Goal: Task Accomplishment & Management: Use online tool/utility

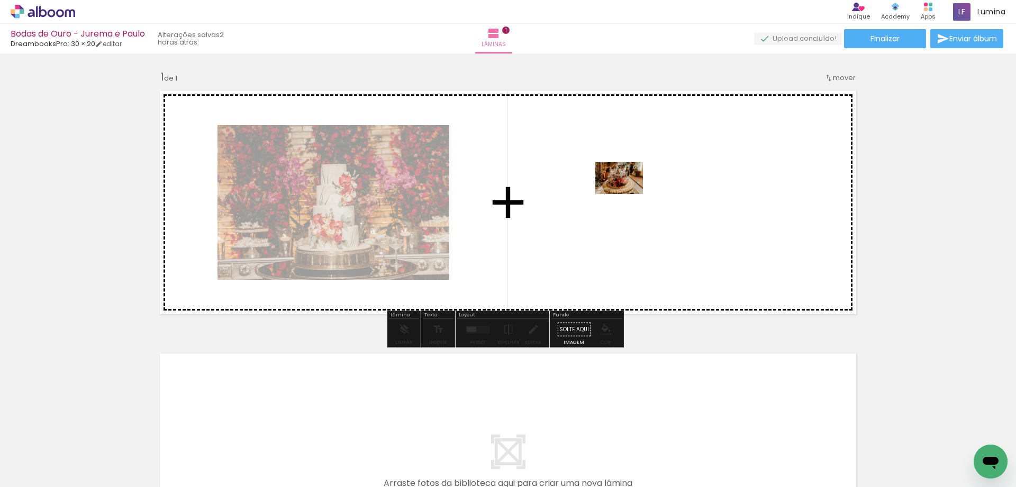
drag, startPoint x: 166, startPoint y: 462, endPoint x: 627, endPoint y: 194, distance: 533.3
click at [627, 194] on quentale-workspace at bounding box center [508, 243] width 1016 height 487
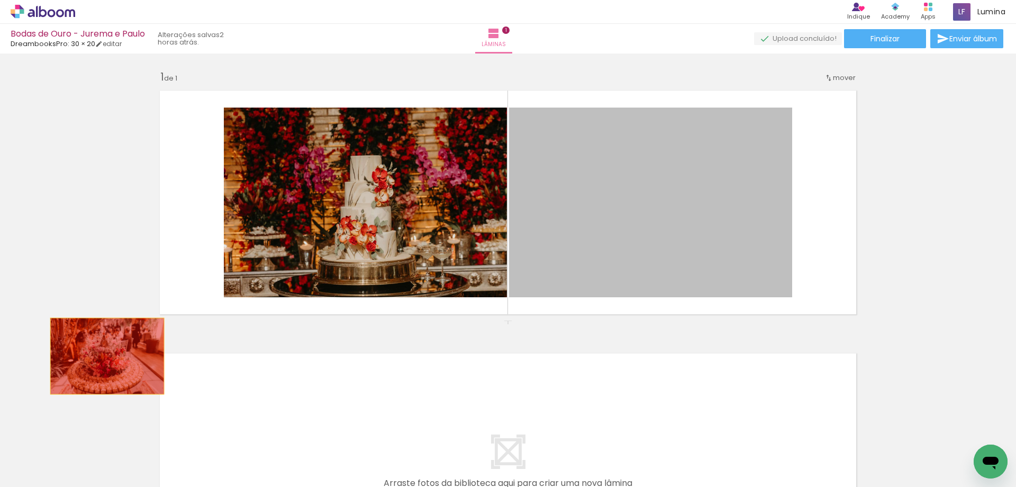
drag, startPoint x: 664, startPoint y: 193, endPoint x: 98, endPoint y: 350, distance: 587.5
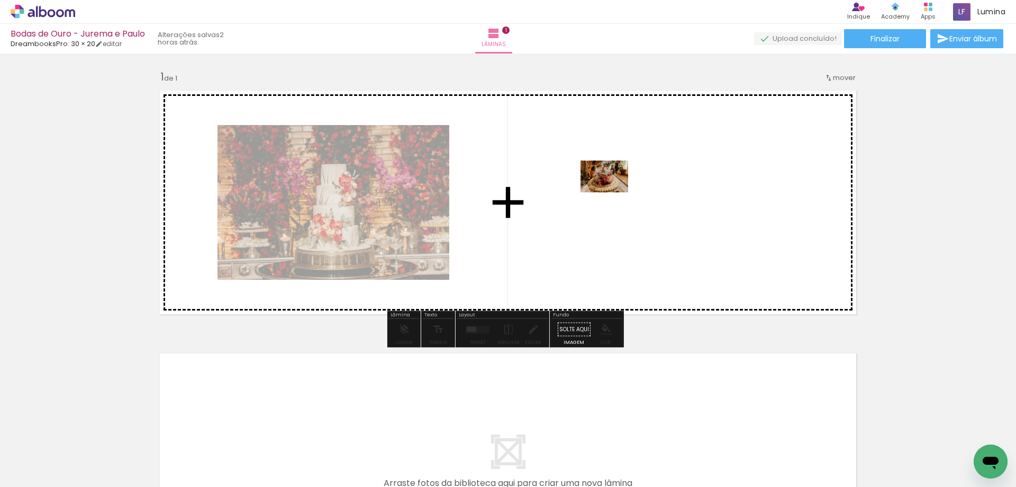
drag, startPoint x: 174, startPoint y: 457, endPoint x: 662, endPoint y: 178, distance: 561.8
click at [662, 178] on quentale-workspace at bounding box center [508, 243] width 1016 height 487
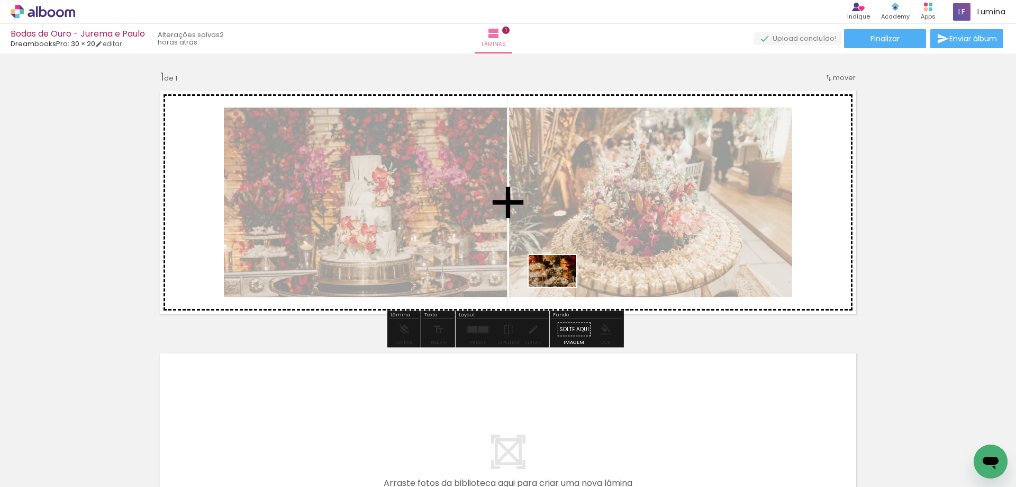
drag, startPoint x: 292, startPoint y: 458, endPoint x: 561, endPoint y: 286, distance: 319.3
click at [561, 286] on quentale-workspace at bounding box center [508, 243] width 1016 height 487
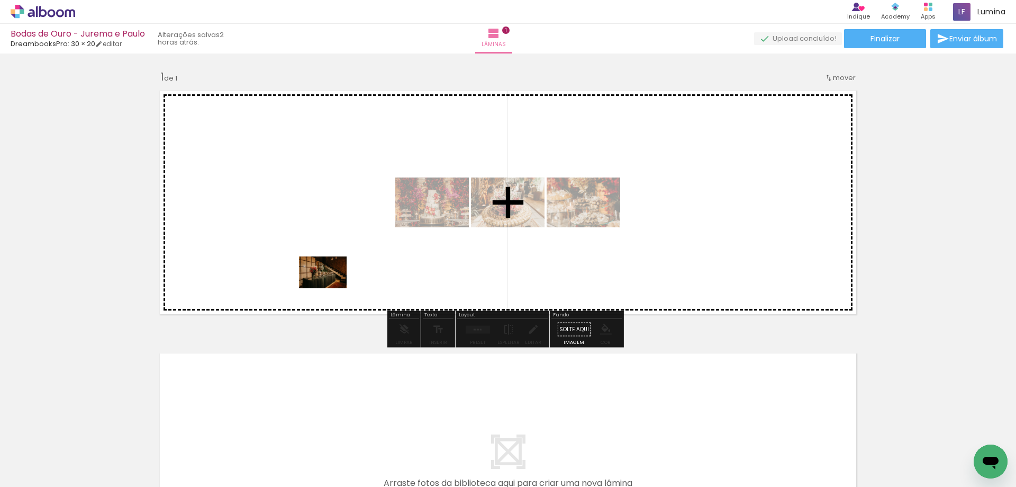
drag, startPoint x: 121, startPoint y: 464, endPoint x: 331, endPoint y: 288, distance: 274.0
click at [331, 288] on quentale-workspace at bounding box center [508, 243] width 1016 height 487
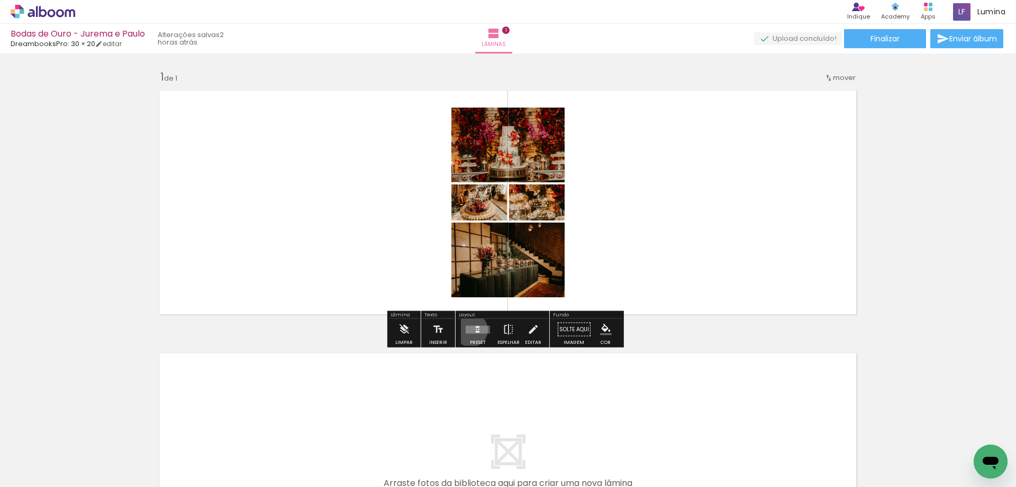
click at [469, 329] on quentale-layouter at bounding box center [478, 329] width 24 height 8
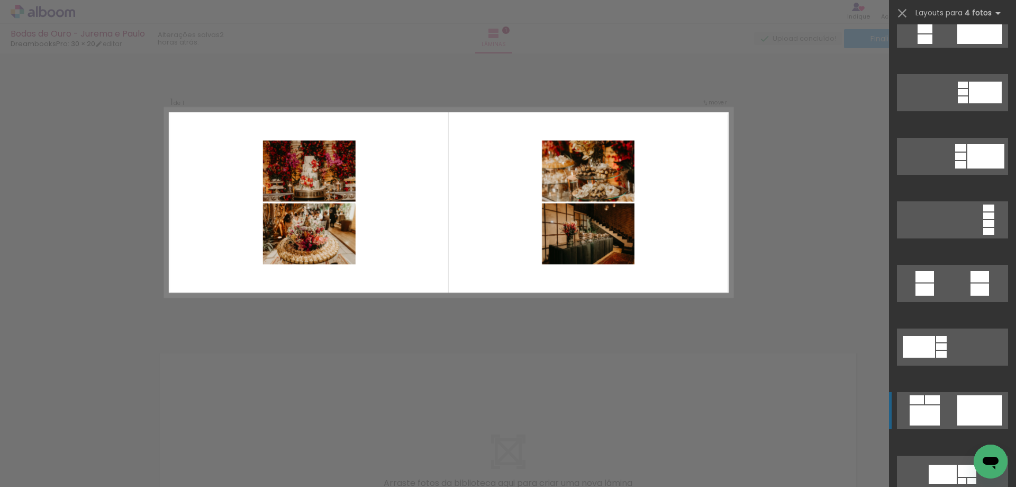
scroll to position [371, 0]
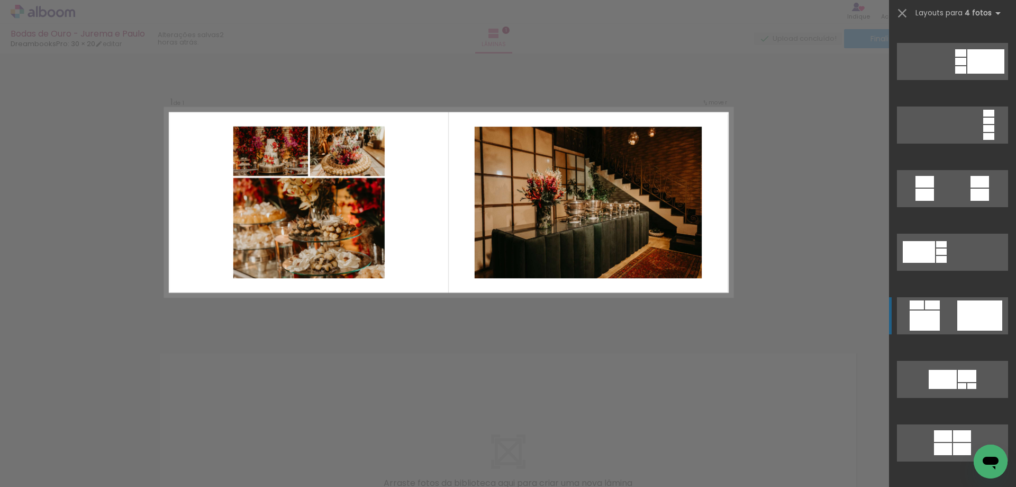
click at [965, 314] on div at bounding box center [980, 315] width 45 height 30
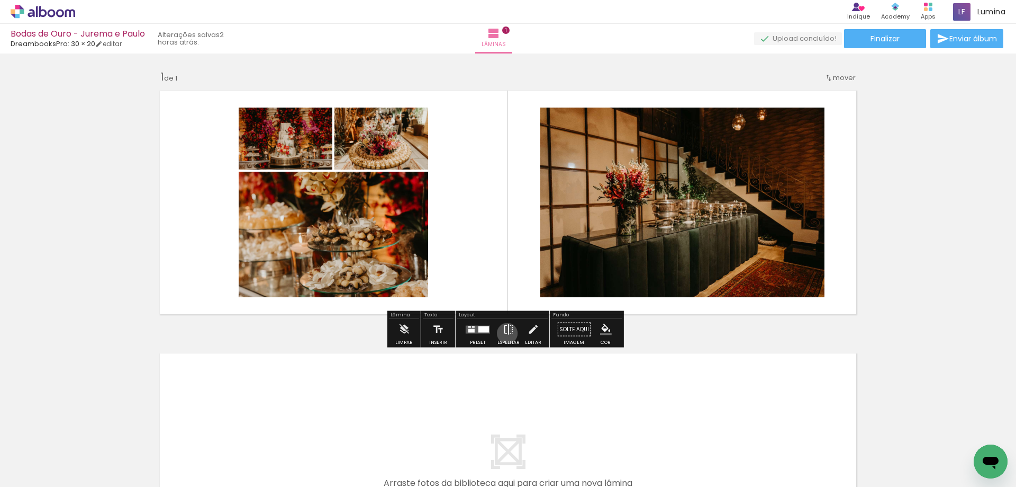
click at [505, 333] on iron-icon at bounding box center [509, 329] width 12 height 21
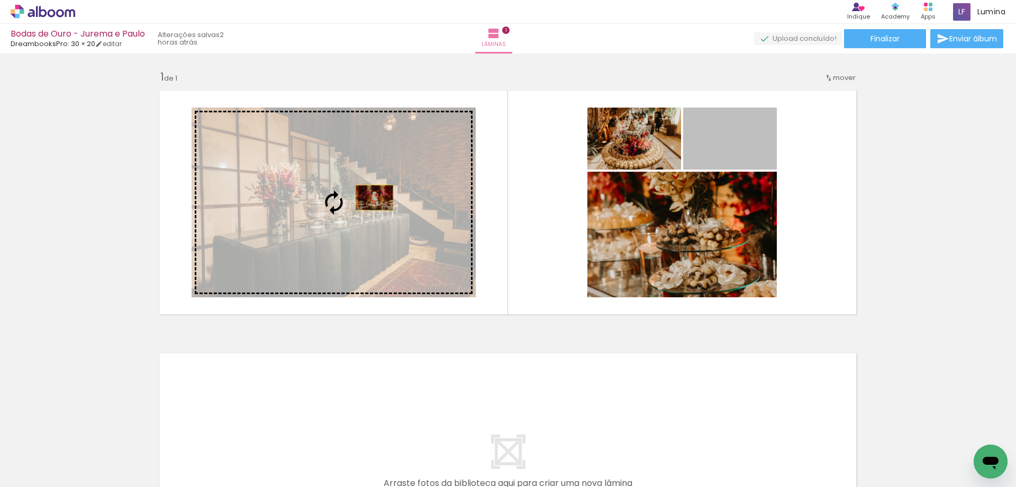
drag, startPoint x: 720, startPoint y: 147, endPoint x: 369, endPoint y: 197, distance: 354.6
click at [0, 0] on slot at bounding box center [0, 0] width 0 height 0
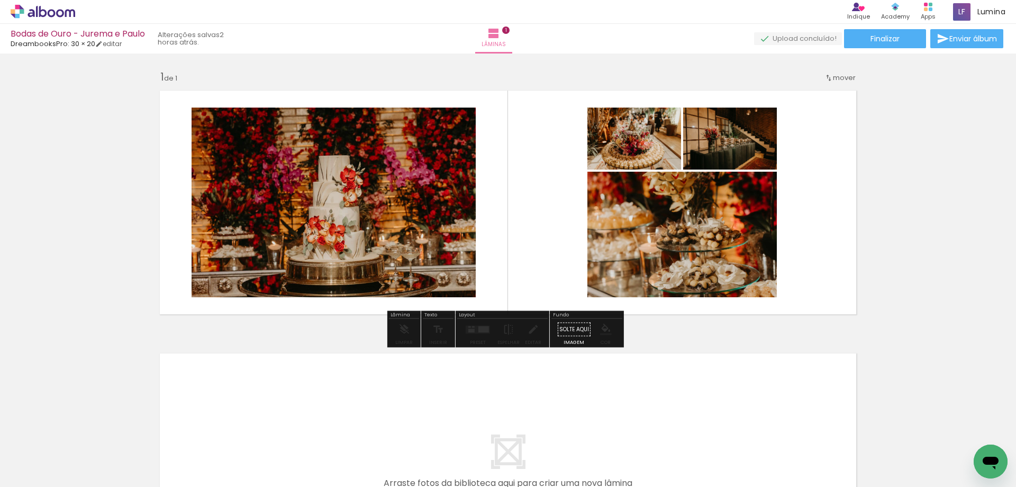
drag, startPoint x: 719, startPoint y: 140, endPoint x: 724, endPoint y: 160, distance: 20.7
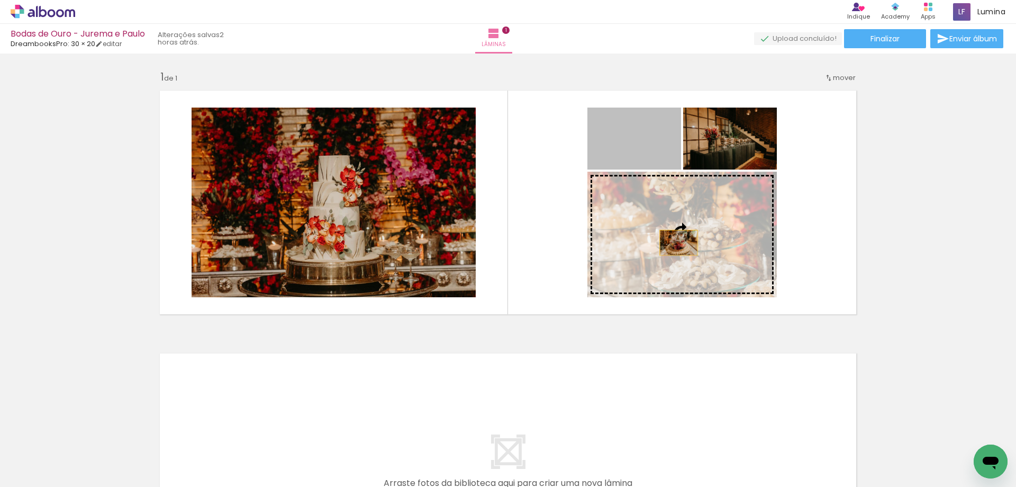
drag, startPoint x: 649, startPoint y: 155, endPoint x: 677, endPoint y: 249, distance: 98.0
click at [0, 0] on slot at bounding box center [0, 0] width 0 height 0
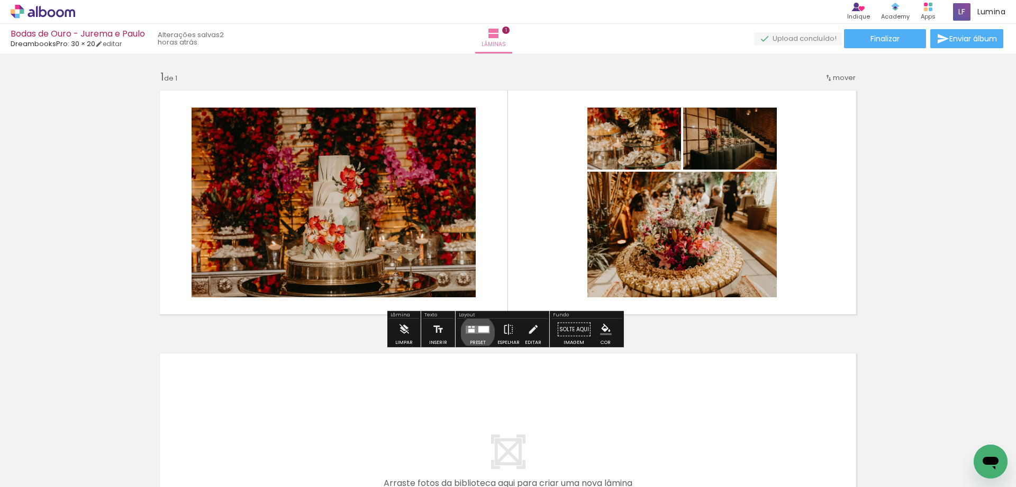
click at [475, 331] on quentale-layouter at bounding box center [478, 329] width 24 height 8
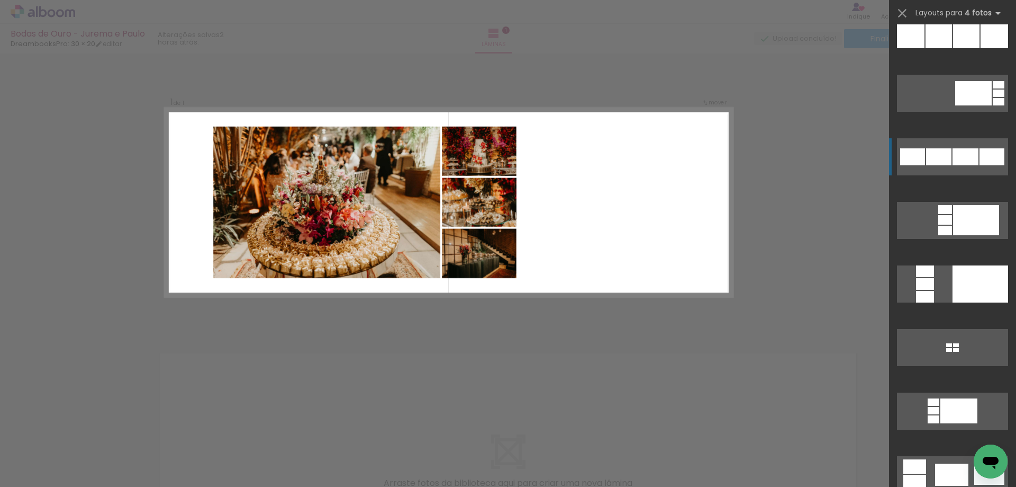
scroll to position [1535, 0]
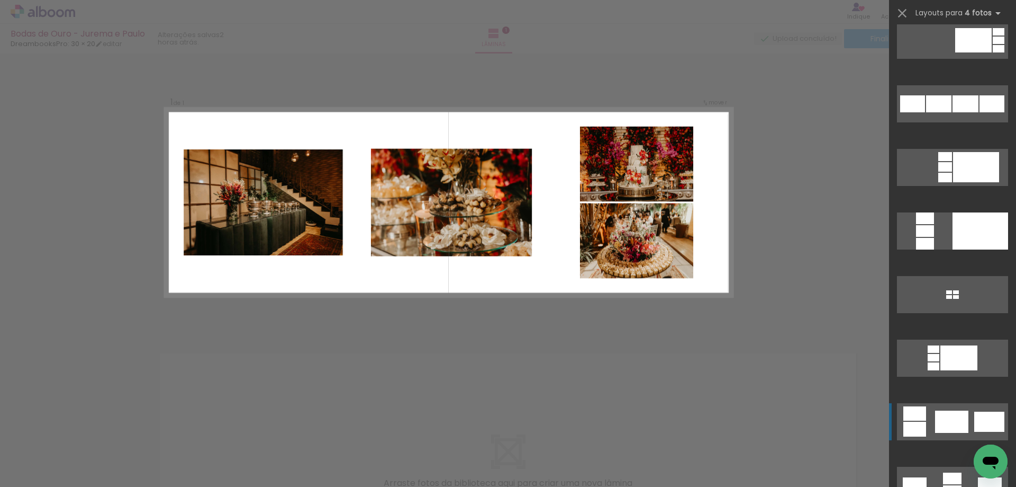
click at [948, 417] on div at bounding box center [951, 421] width 33 height 22
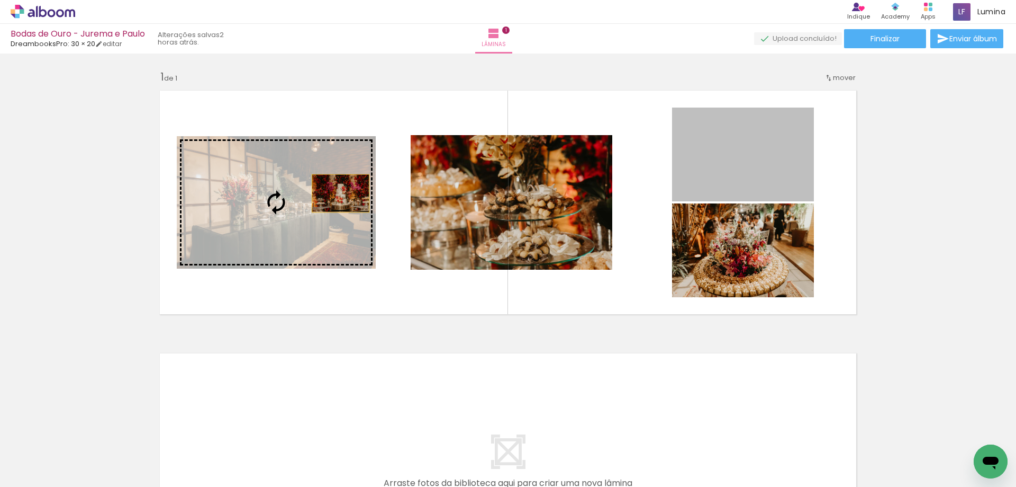
drag, startPoint x: 770, startPoint y: 154, endPoint x: 332, endPoint y: 194, distance: 439.7
click at [0, 0] on slot at bounding box center [0, 0] width 0 height 0
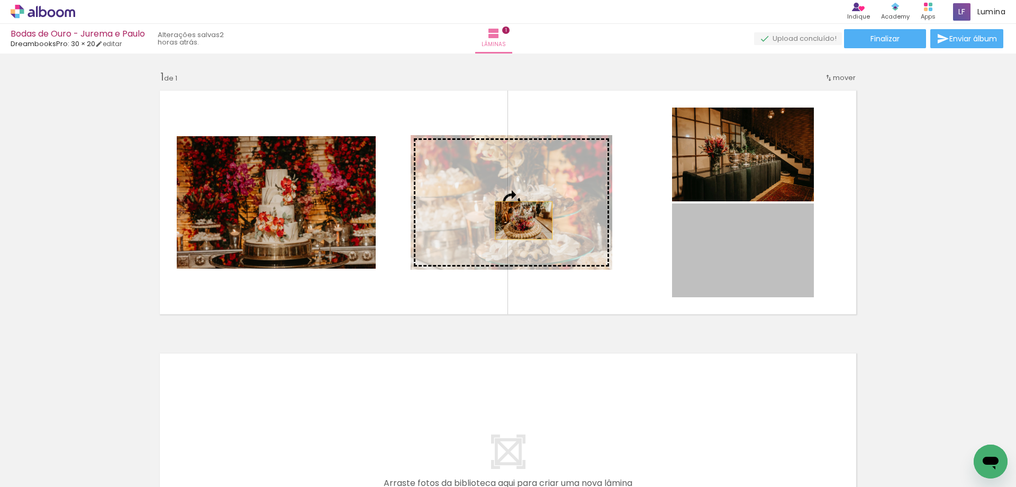
drag, startPoint x: 725, startPoint y: 274, endPoint x: 502, endPoint y: 215, distance: 230.5
click at [0, 0] on slot at bounding box center [0, 0] width 0 height 0
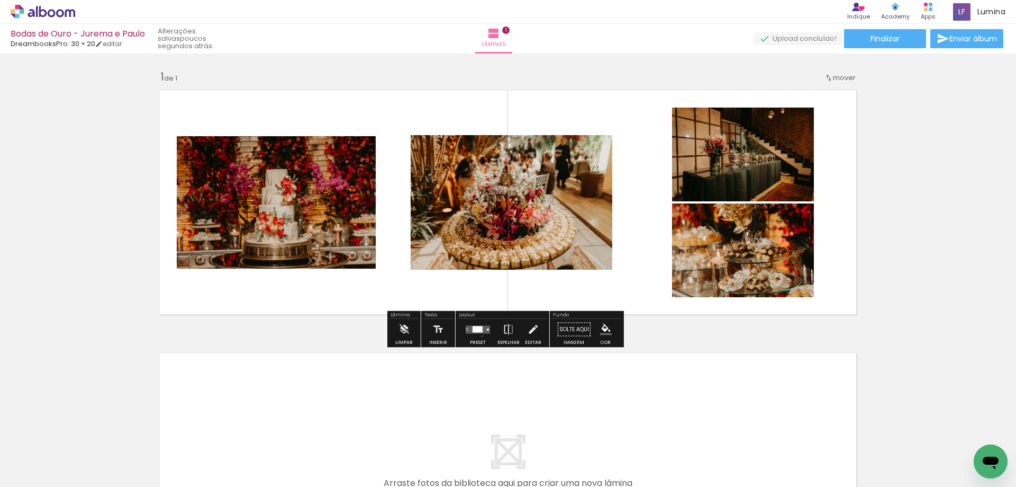
click at [480, 336] on div at bounding box center [478, 329] width 29 height 21
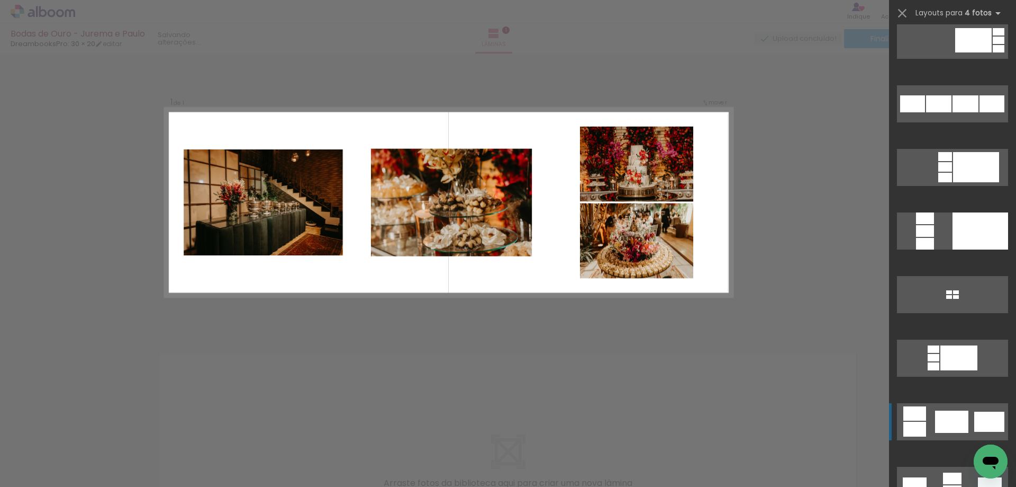
scroll to position [1842, 0]
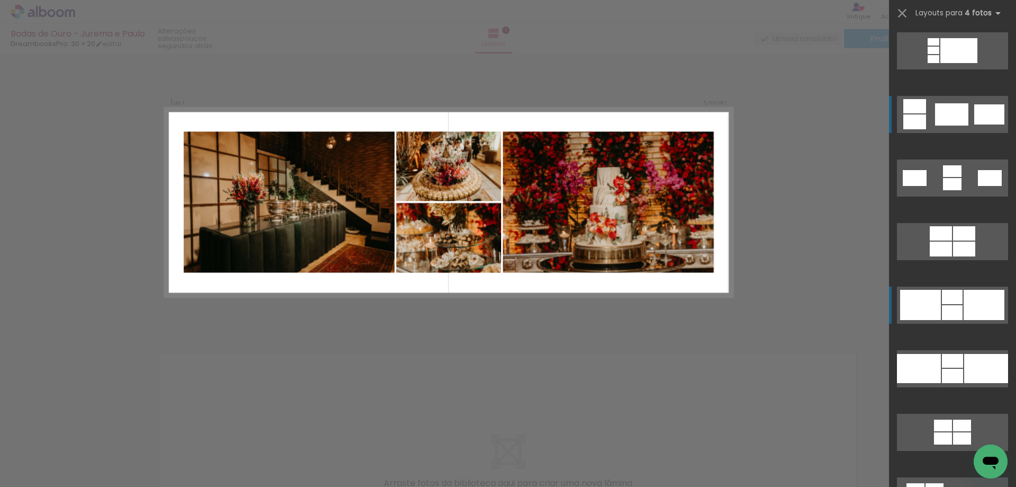
click at [947, 301] on div at bounding box center [952, 297] width 21 height 14
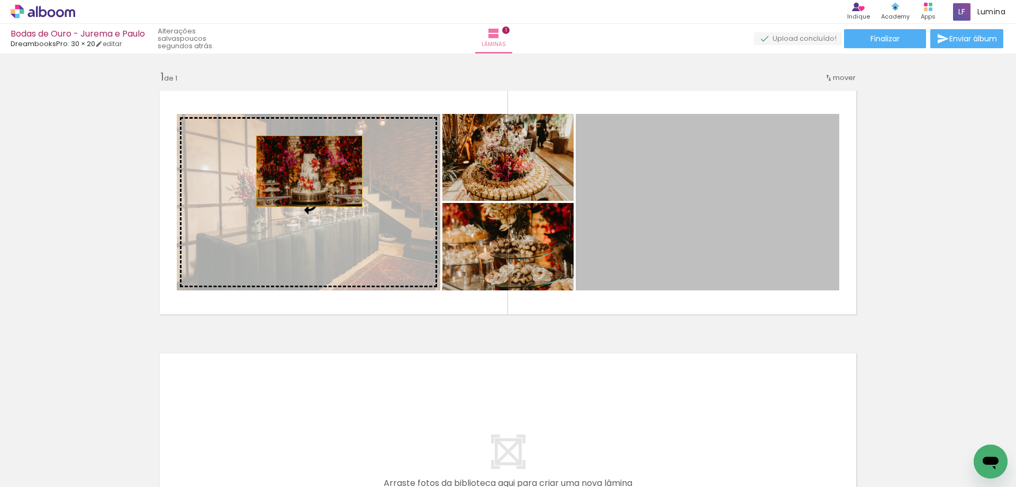
drag, startPoint x: 737, startPoint y: 189, endPoint x: 305, endPoint y: 171, distance: 431.8
click at [0, 0] on slot at bounding box center [0, 0] width 0 height 0
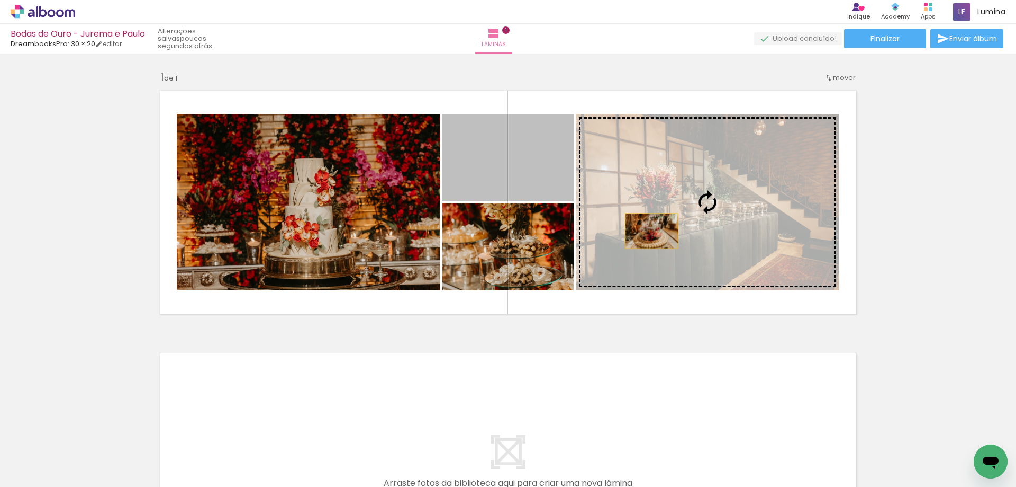
drag, startPoint x: 481, startPoint y: 178, endPoint x: 683, endPoint y: 246, distance: 213.3
click at [0, 0] on slot at bounding box center [0, 0] width 0 height 0
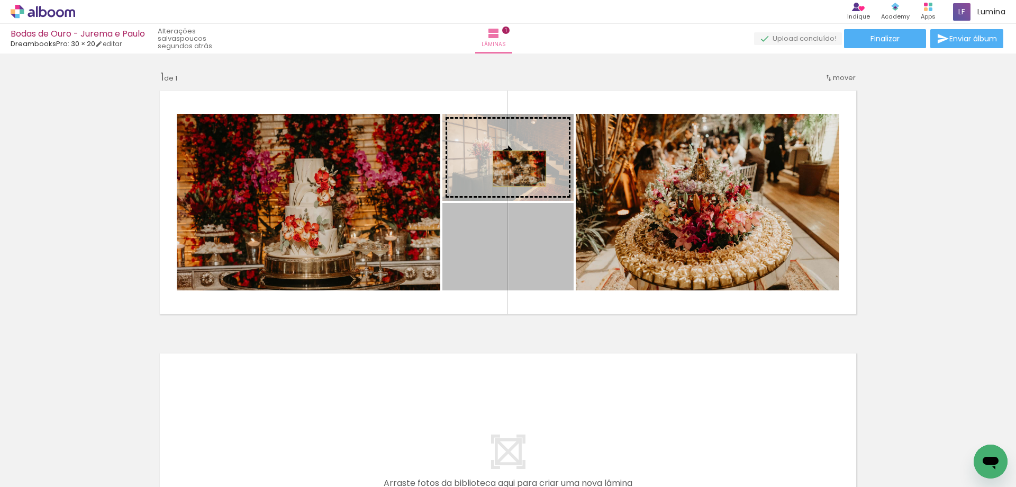
drag, startPoint x: 529, startPoint y: 251, endPoint x: 516, endPoint y: 168, distance: 83.6
click at [0, 0] on slot at bounding box center [0, 0] width 0 height 0
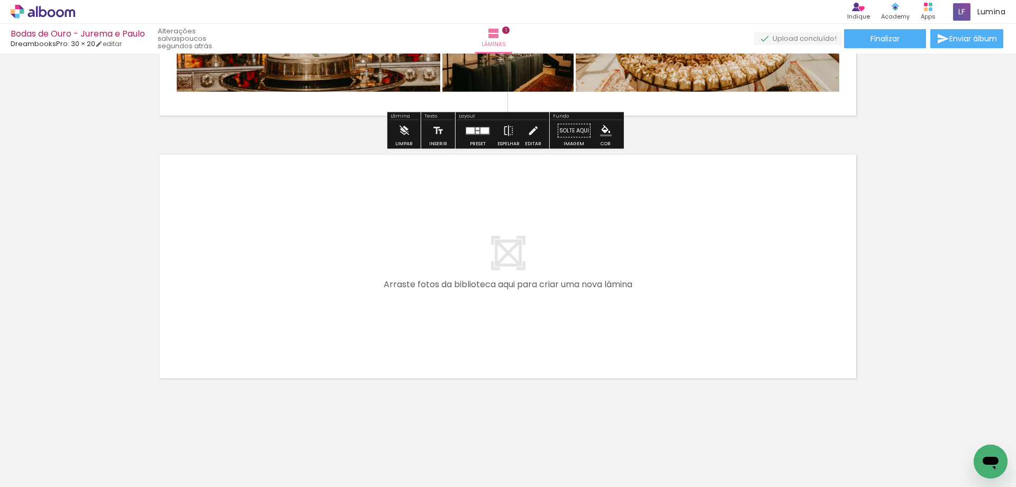
scroll to position [200, 0]
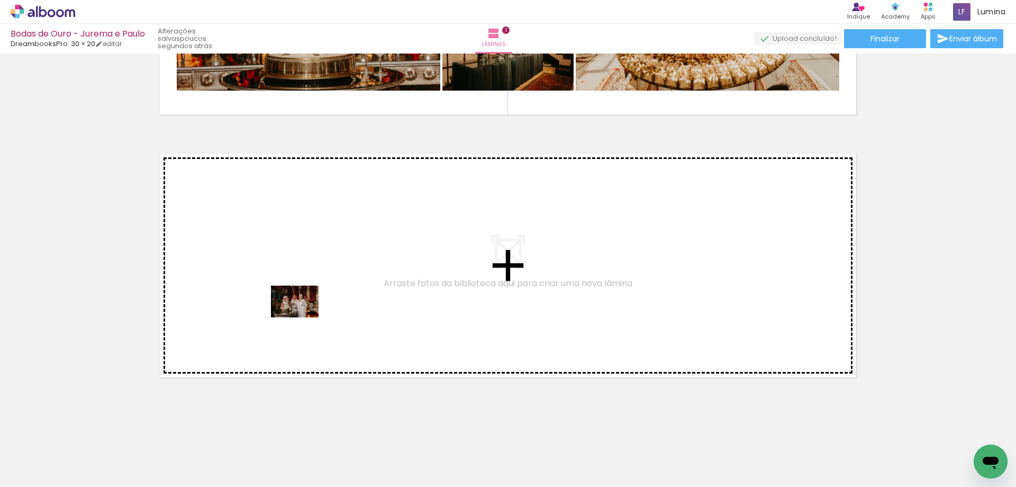
drag, startPoint x: 348, startPoint y: 465, endPoint x: 290, endPoint y: 282, distance: 192.7
click at [290, 282] on quentale-workspace at bounding box center [508, 243] width 1016 height 487
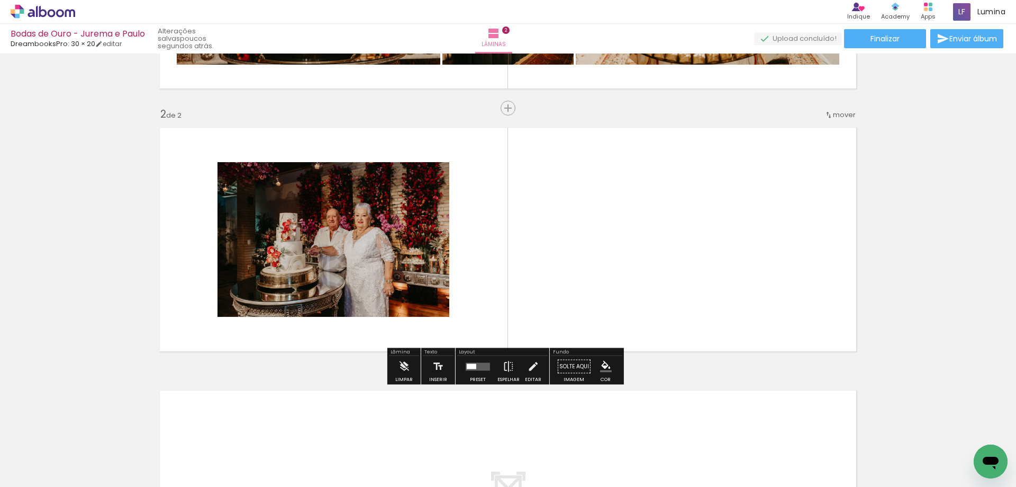
scroll to position [228, 0]
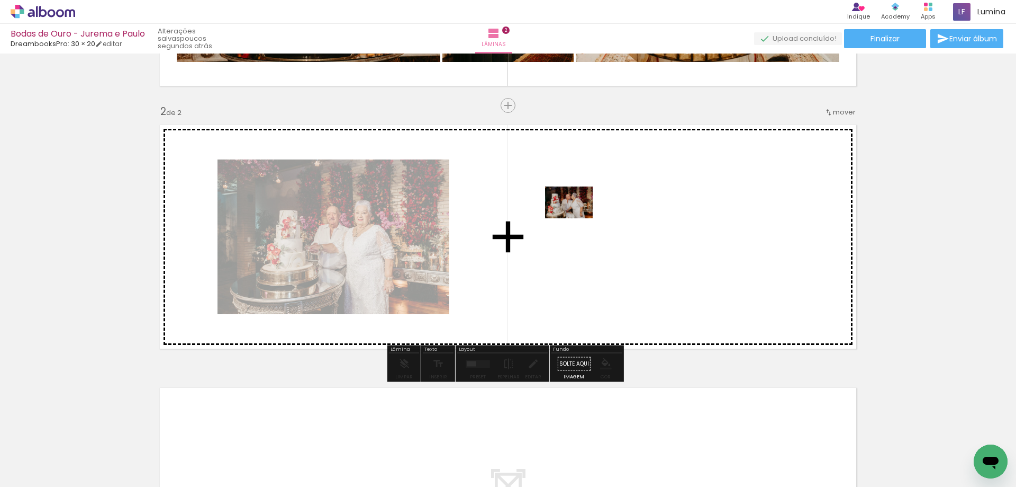
drag, startPoint x: 427, startPoint y: 467, endPoint x: 577, endPoint y: 218, distance: 290.7
click at [577, 218] on quentale-workspace at bounding box center [508, 243] width 1016 height 487
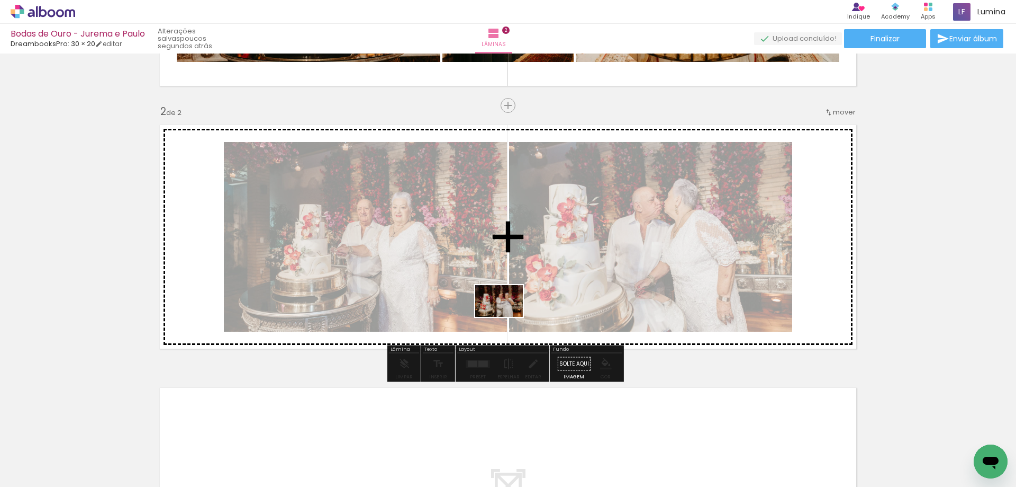
drag, startPoint x: 467, startPoint y: 461, endPoint x: 508, endPoint y: 314, distance: 151.6
click at [508, 314] on quentale-workspace at bounding box center [508, 243] width 1016 height 487
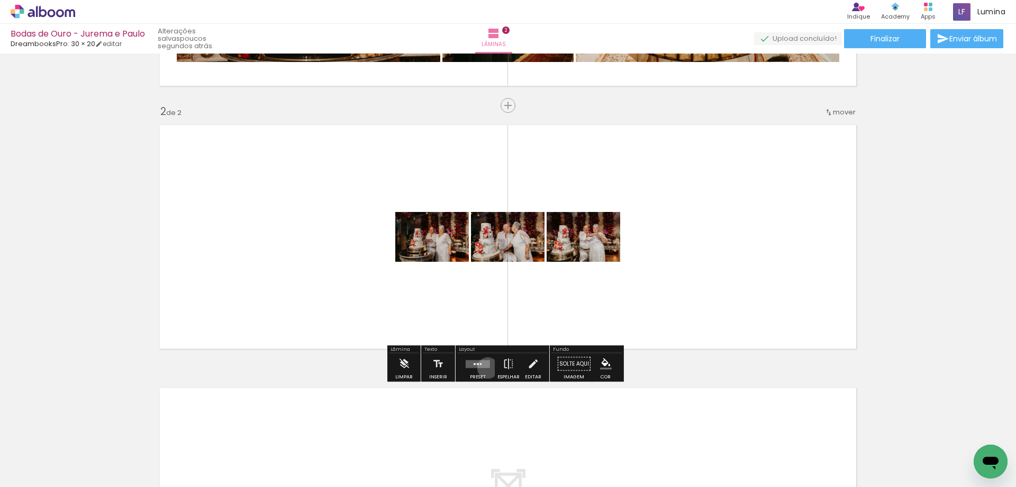
click at [485, 367] on div at bounding box center [478, 363] width 29 height 21
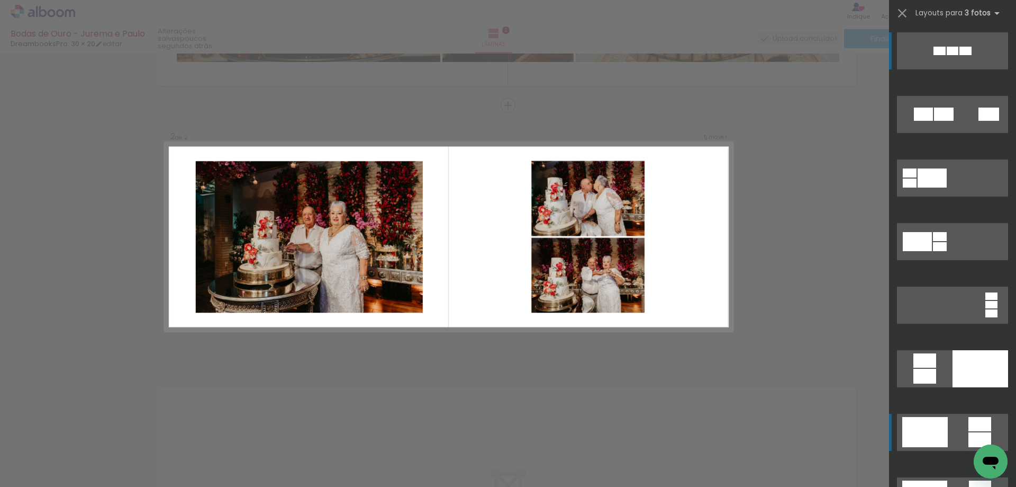
click at [948, 424] on quentale-layouter at bounding box center [952, 431] width 111 height 37
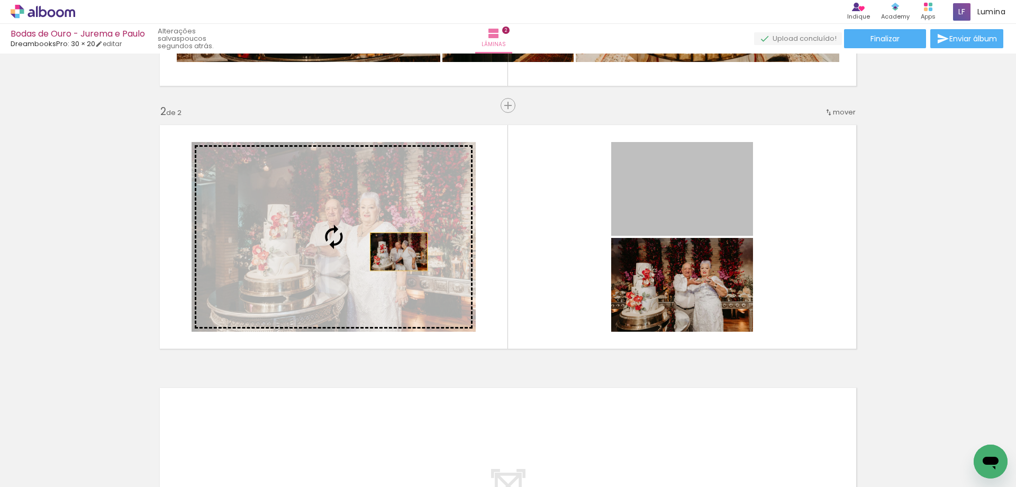
drag, startPoint x: 688, startPoint y: 205, endPoint x: 394, endPoint y: 251, distance: 296.9
click at [0, 0] on slot at bounding box center [0, 0] width 0 height 0
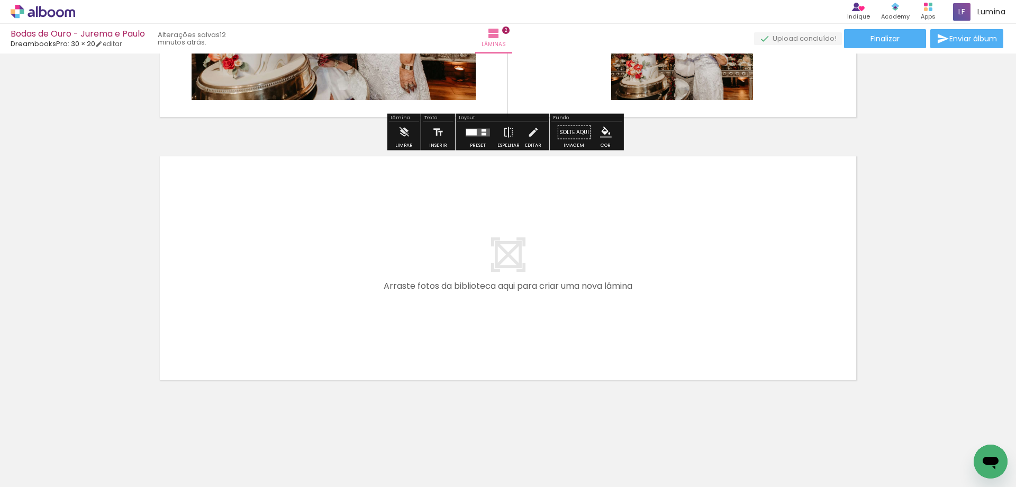
scroll to position [462, 0]
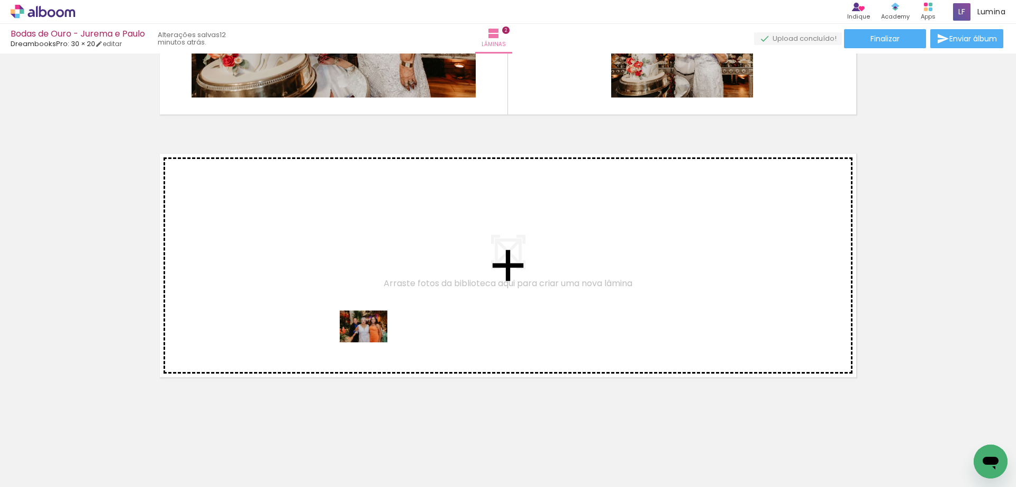
drag, startPoint x: 531, startPoint y: 457, endPoint x: 366, endPoint y: 335, distance: 205.4
click at [366, 335] on quentale-workspace at bounding box center [508, 243] width 1016 height 487
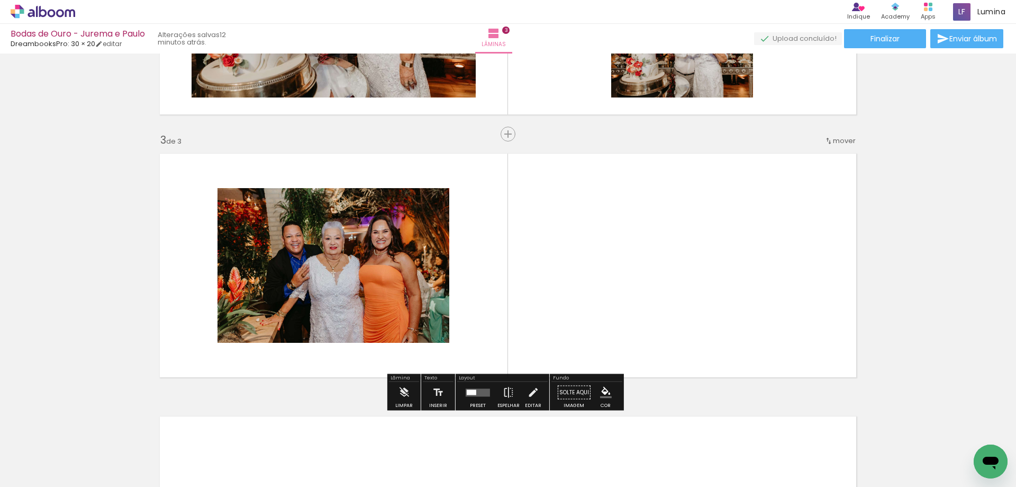
scroll to position [491, 0]
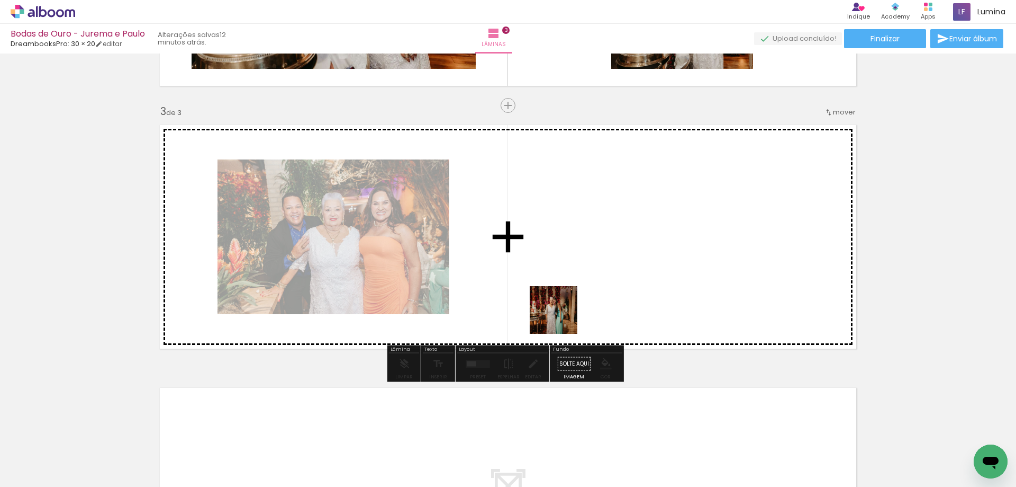
drag, startPoint x: 579, startPoint y: 463, endPoint x: 561, endPoint y: 314, distance: 149.8
click at [561, 314] on quentale-workspace at bounding box center [508, 243] width 1016 height 487
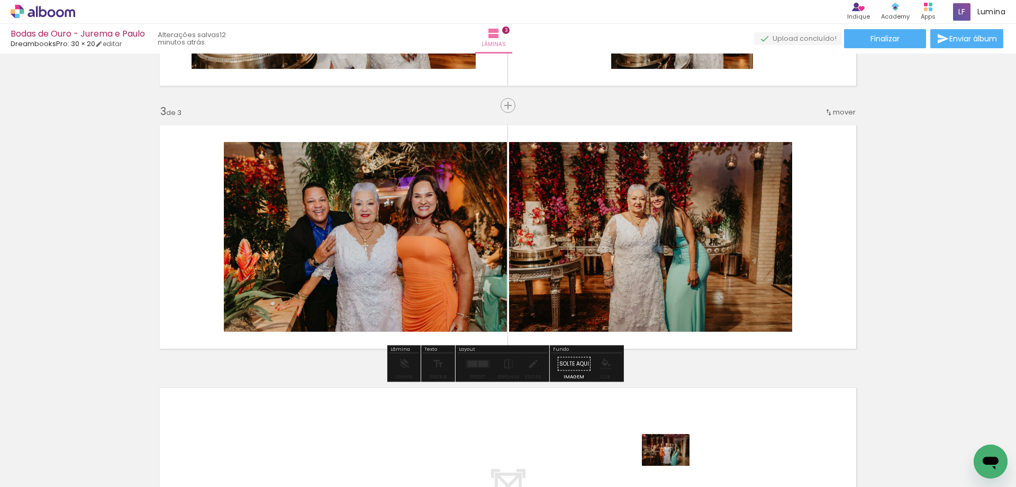
drag, startPoint x: 650, startPoint y: 468, endPoint x: 665, endPoint y: 467, distance: 14.9
click at [665, 467] on div at bounding box center [640, 451] width 52 height 35
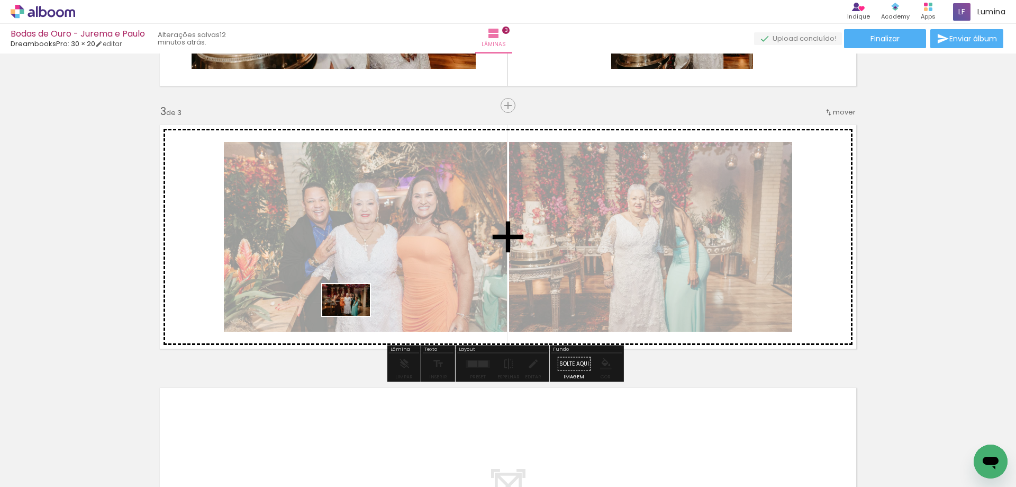
drag, startPoint x: 640, startPoint y: 451, endPoint x: 354, endPoint y: 316, distance: 316.4
click at [354, 316] on quentale-workspace at bounding box center [508, 243] width 1016 height 487
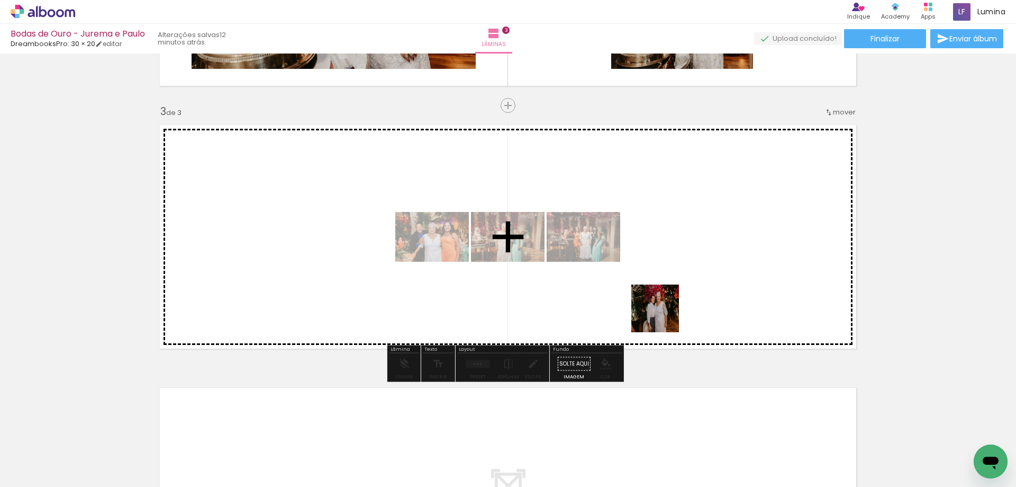
drag, startPoint x: 697, startPoint y: 462, endPoint x: 657, endPoint y: 299, distance: 168.5
click at [657, 299] on quentale-workspace at bounding box center [508, 243] width 1016 height 487
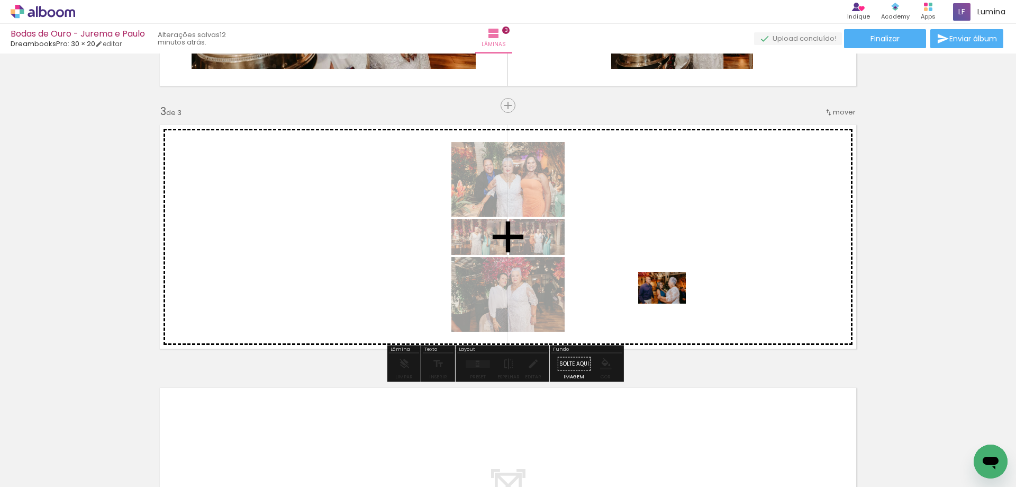
drag, startPoint x: 762, startPoint y: 461, endPoint x: 670, endPoint y: 303, distance: 182.4
click at [670, 303] on quentale-workspace at bounding box center [508, 243] width 1016 height 487
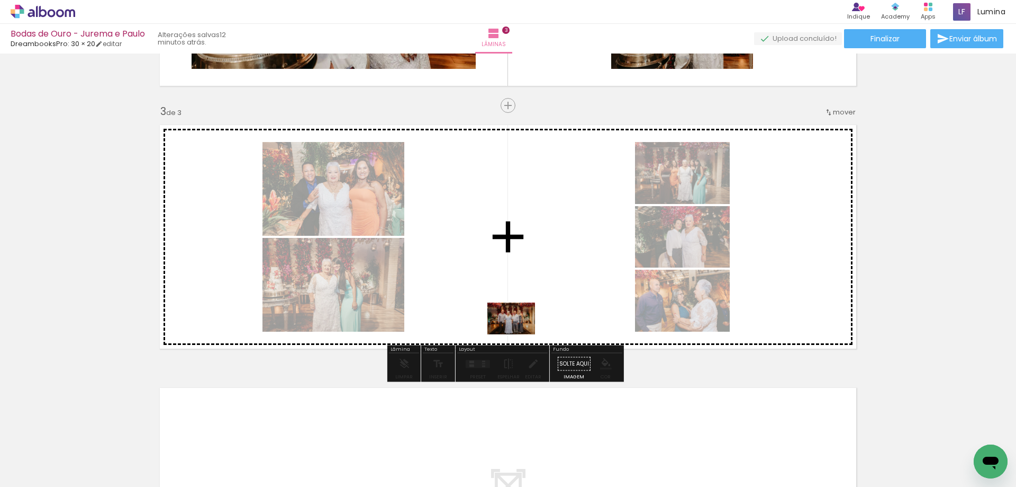
drag, startPoint x: 833, startPoint y: 458, endPoint x: 457, endPoint y: 314, distance: 403.0
click at [457, 314] on quentale-workspace at bounding box center [508, 243] width 1016 height 487
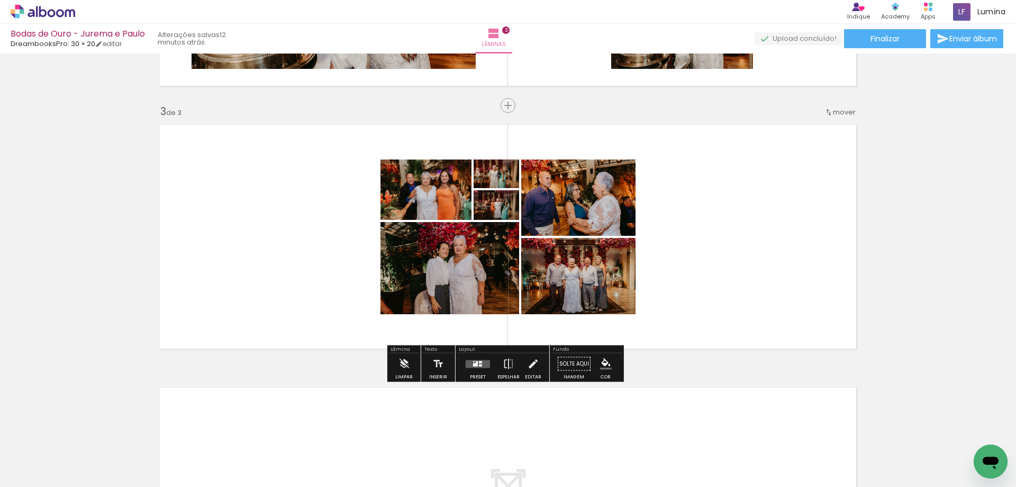
click at [474, 375] on div "Preset" at bounding box center [478, 376] width 16 height 5
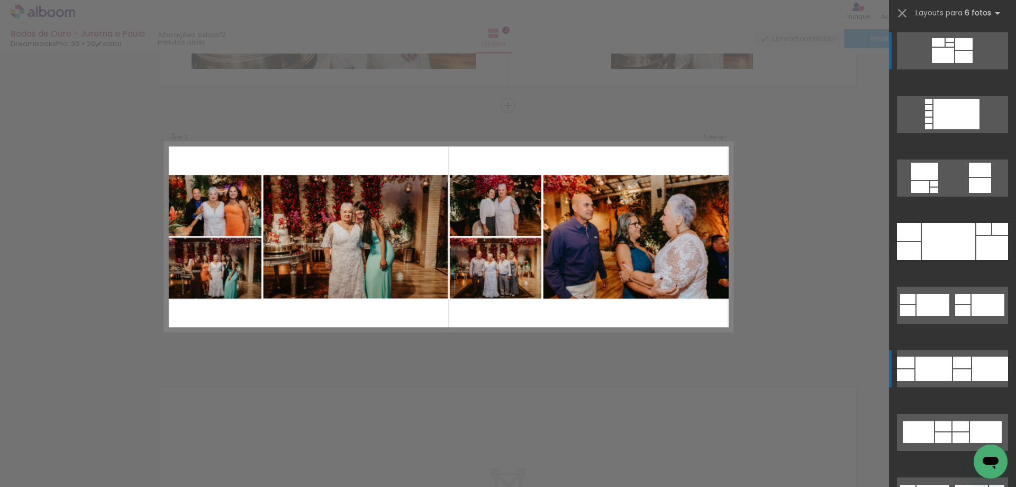
click at [972, 377] on div at bounding box center [990, 368] width 36 height 24
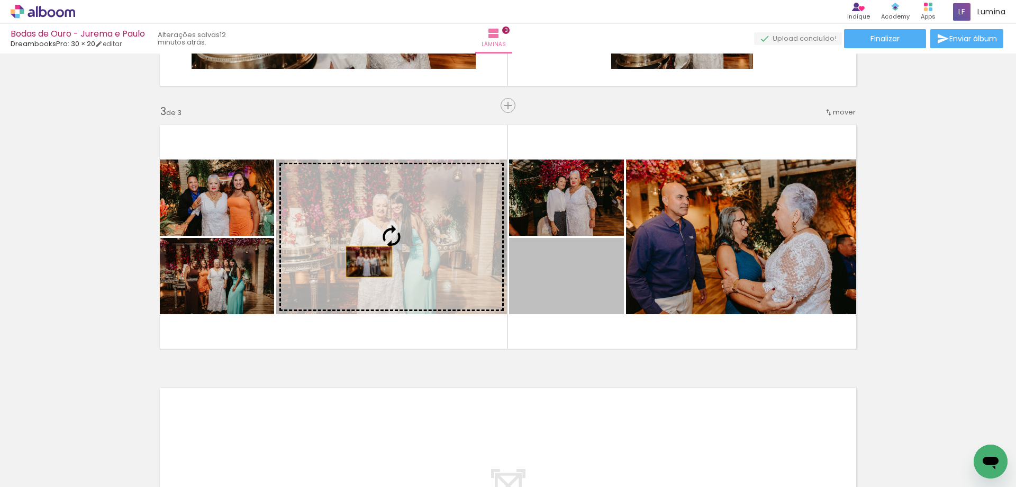
drag, startPoint x: 560, startPoint y: 299, endPoint x: 343, endPoint y: 257, distance: 221.5
click at [0, 0] on slot at bounding box center [0, 0] width 0 height 0
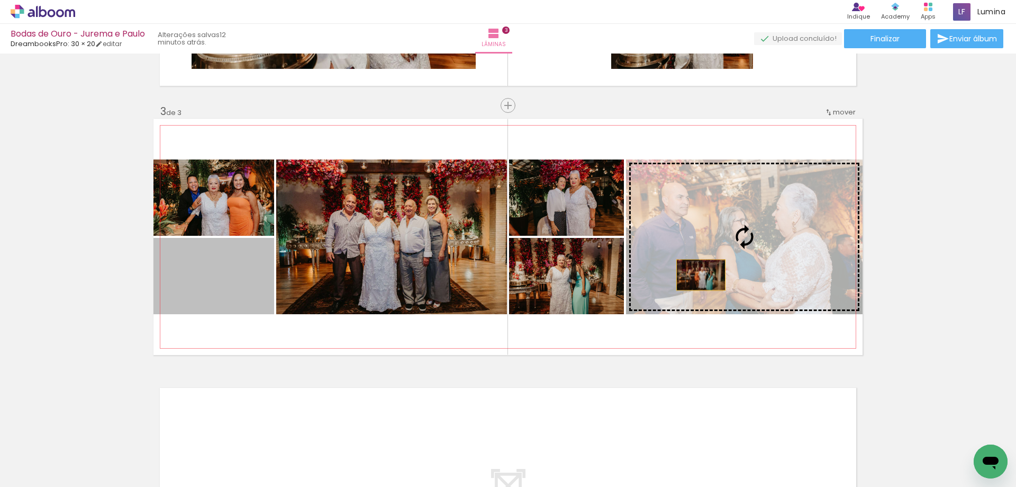
drag, startPoint x: 220, startPoint y: 293, endPoint x: 706, endPoint y: 269, distance: 486.6
click at [0, 0] on slot at bounding box center [0, 0] width 0 height 0
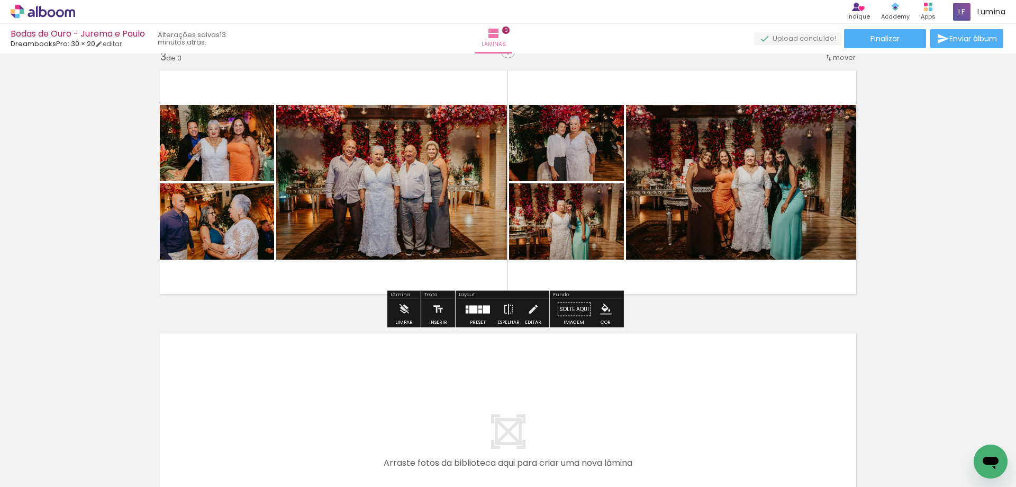
scroll to position [544, 0]
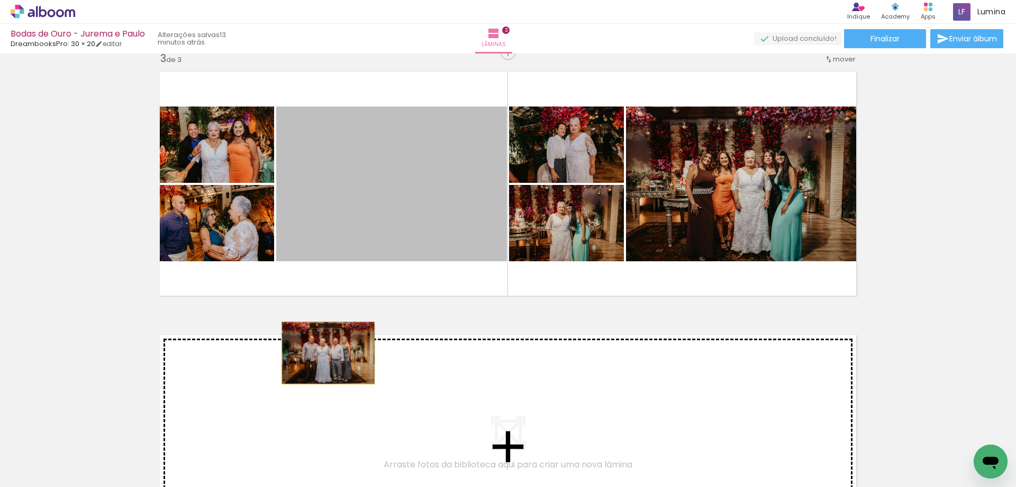
drag, startPoint x: 377, startPoint y: 212, endPoint x: 324, endPoint y: 354, distance: 152.1
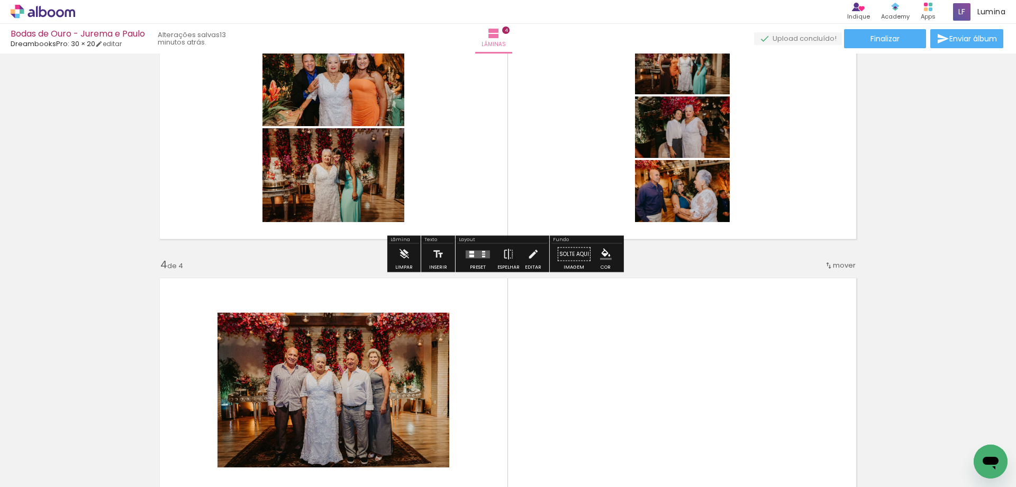
scroll to position [700, 0]
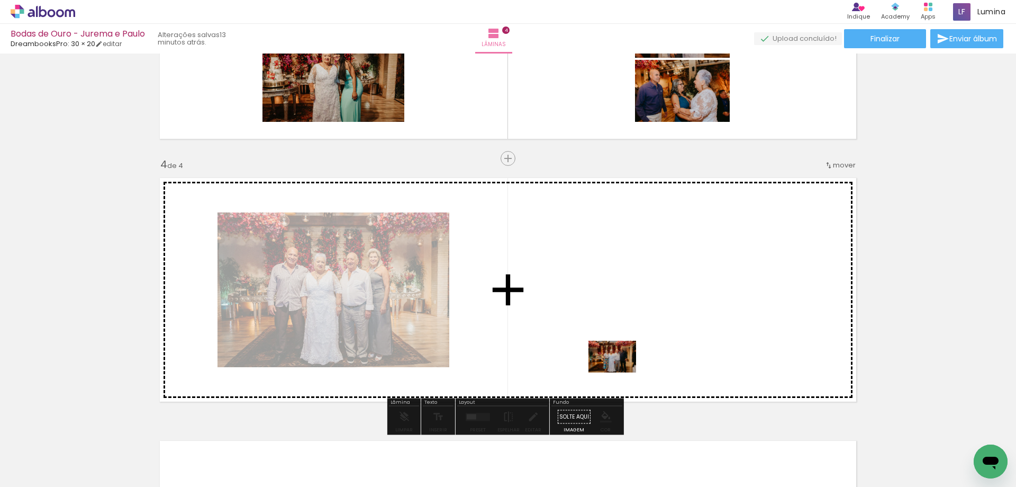
drag, startPoint x: 155, startPoint y: 460, endPoint x: 633, endPoint y: 363, distance: 487.3
click at [633, 363] on quentale-workspace at bounding box center [508, 243] width 1016 height 487
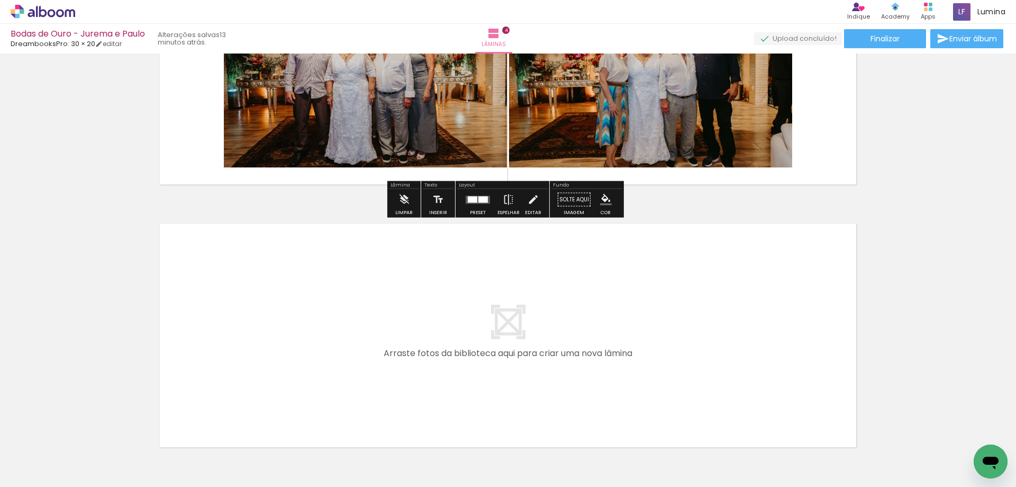
scroll to position [987, 0]
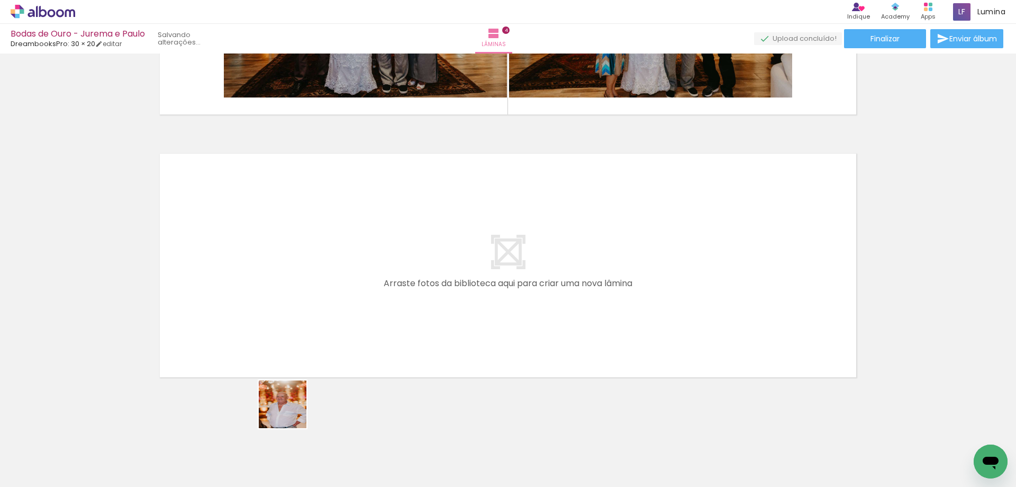
drag, startPoint x: 267, startPoint y: 464, endPoint x: 310, endPoint y: 349, distance: 122.6
click at [310, 349] on quentale-workspace at bounding box center [508, 243] width 1016 height 487
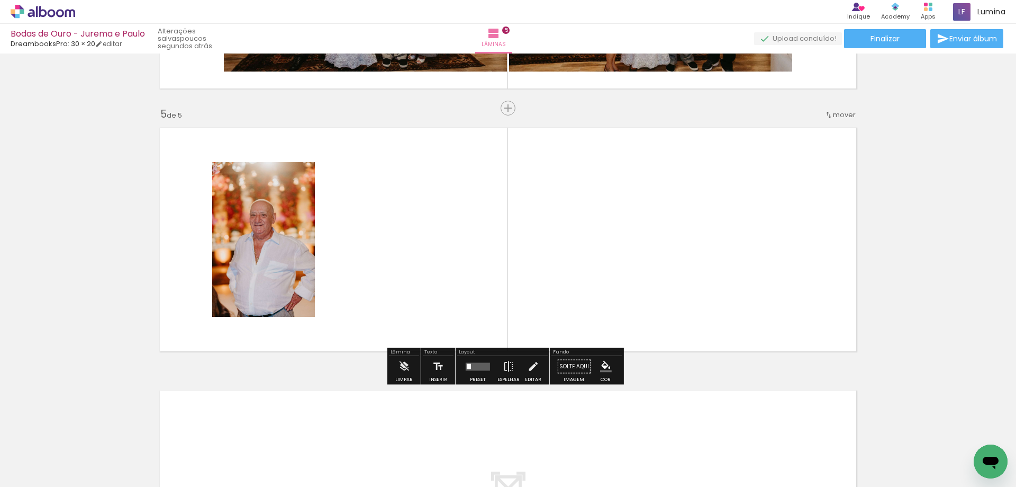
scroll to position [1016, 0]
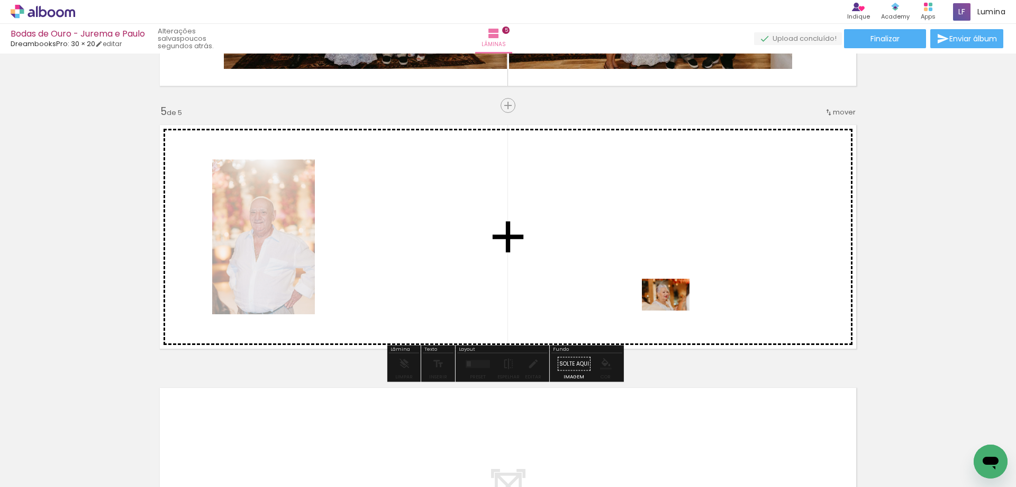
drag, startPoint x: 389, startPoint y: 463, endPoint x: 689, endPoint y: 293, distance: 344.2
click at [689, 293] on quentale-workspace at bounding box center [508, 243] width 1016 height 487
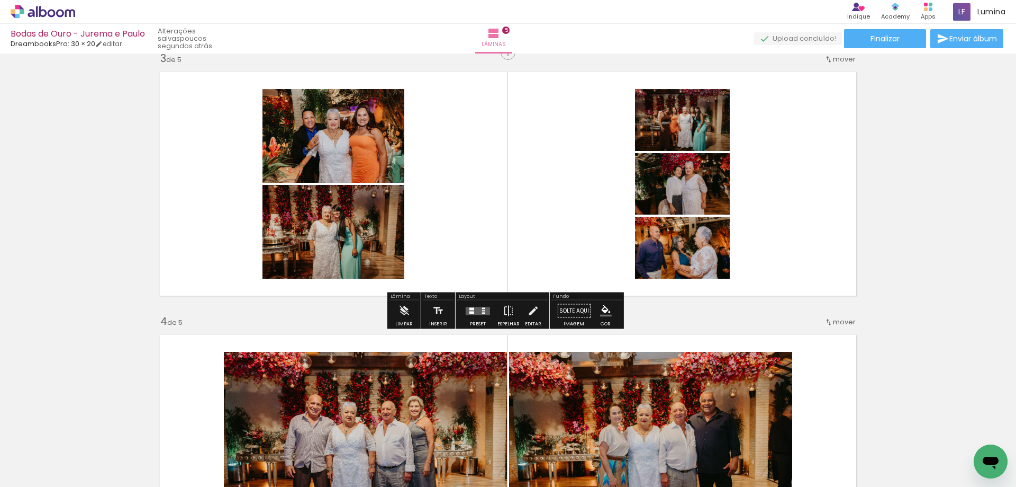
scroll to position [539, 0]
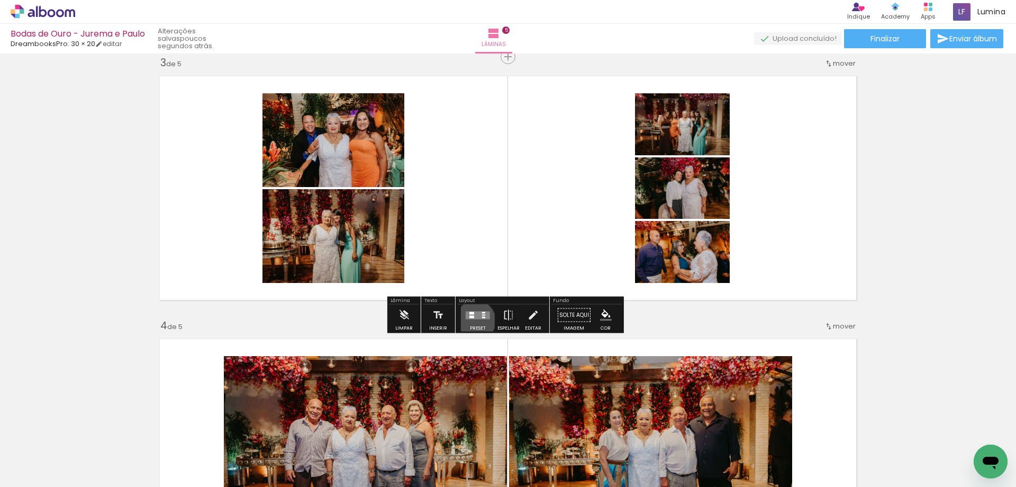
click at [473, 320] on div at bounding box center [478, 314] width 29 height 21
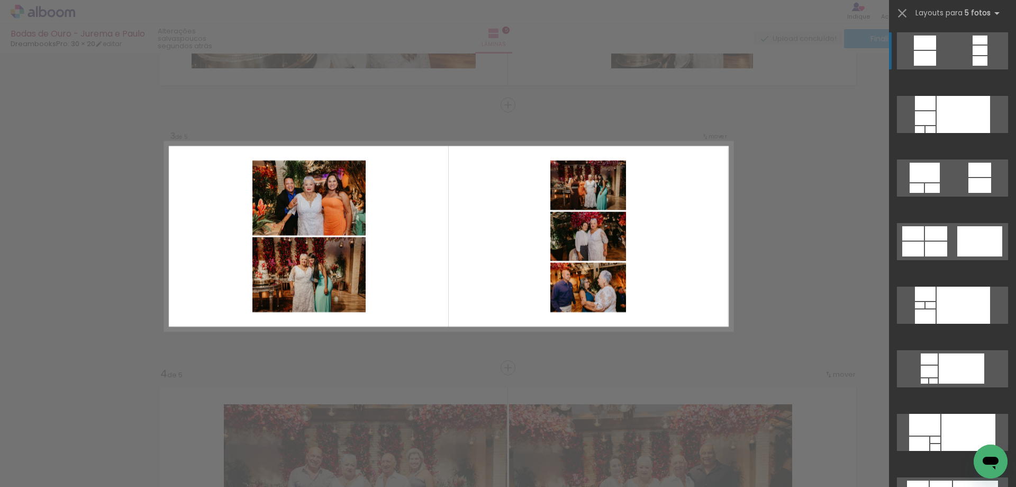
scroll to position [491, 0]
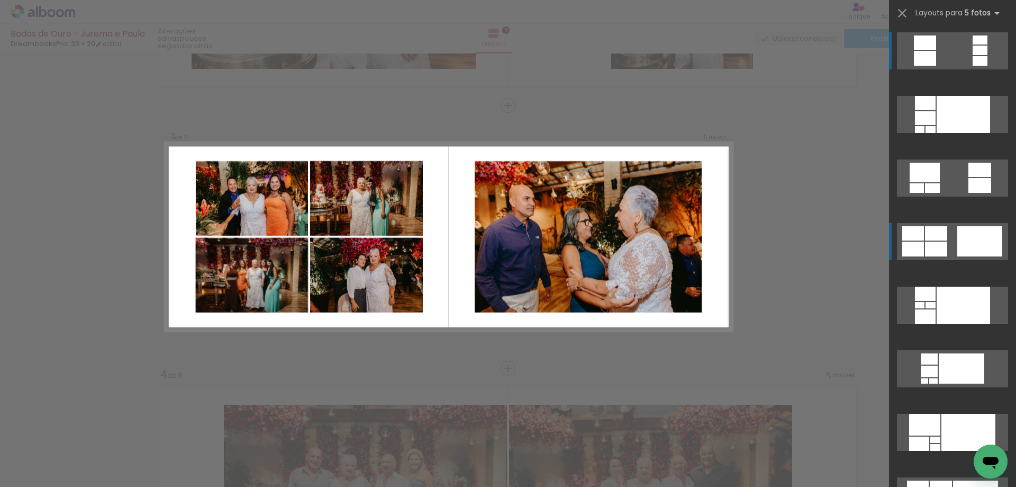
click at [981, 248] on div at bounding box center [980, 241] width 45 height 30
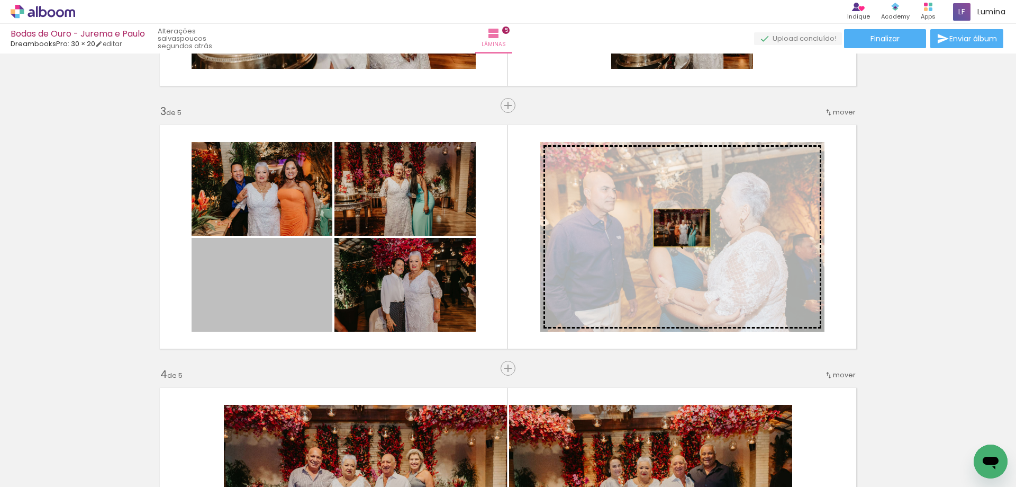
drag, startPoint x: 266, startPoint y: 292, endPoint x: 678, endPoint y: 228, distance: 417.3
click at [0, 0] on slot at bounding box center [0, 0] width 0 height 0
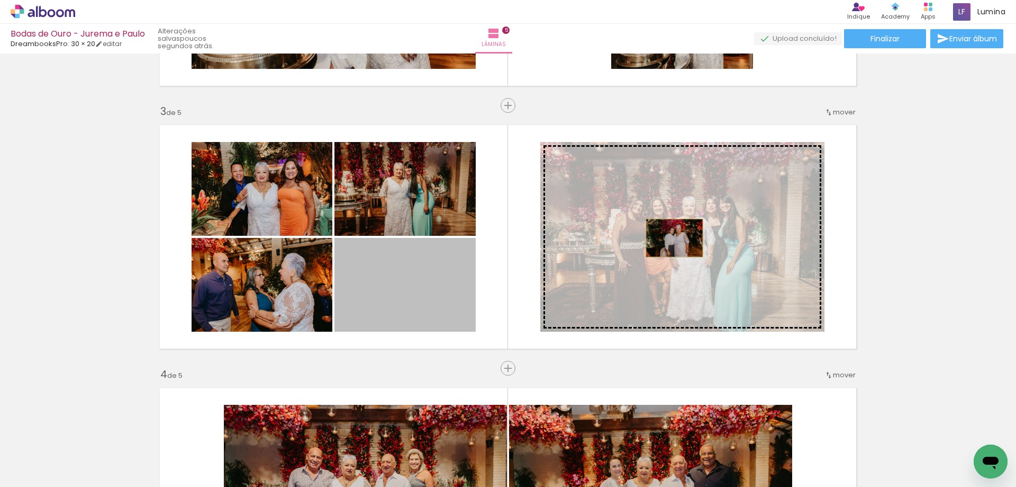
drag, startPoint x: 427, startPoint y: 306, endPoint x: 671, endPoint y: 238, distance: 252.9
click at [0, 0] on slot at bounding box center [0, 0] width 0 height 0
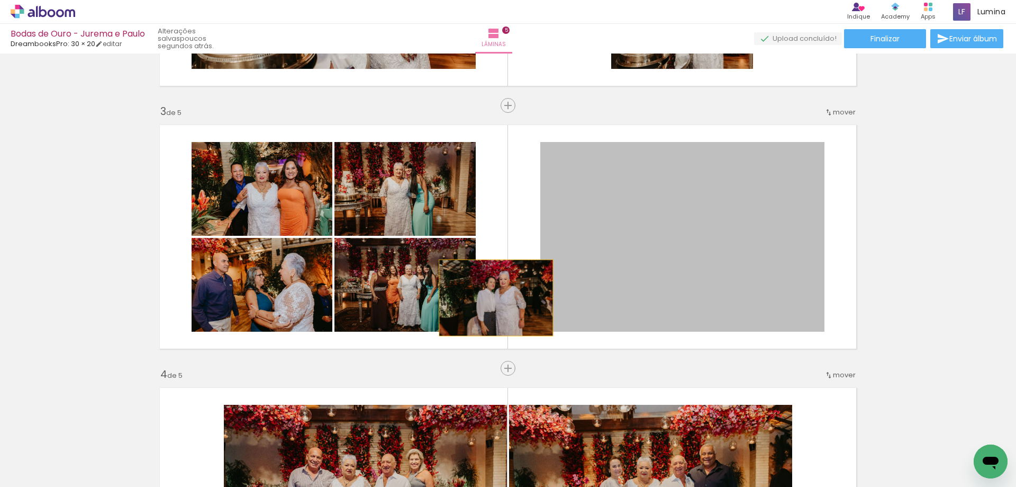
drag, startPoint x: 752, startPoint y: 240, endPoint x: 490, endPoint y: 298, distance: 267.8
click at [490, 298] on quentale-layouter at bounding box center [508, 237] width 709 height 236
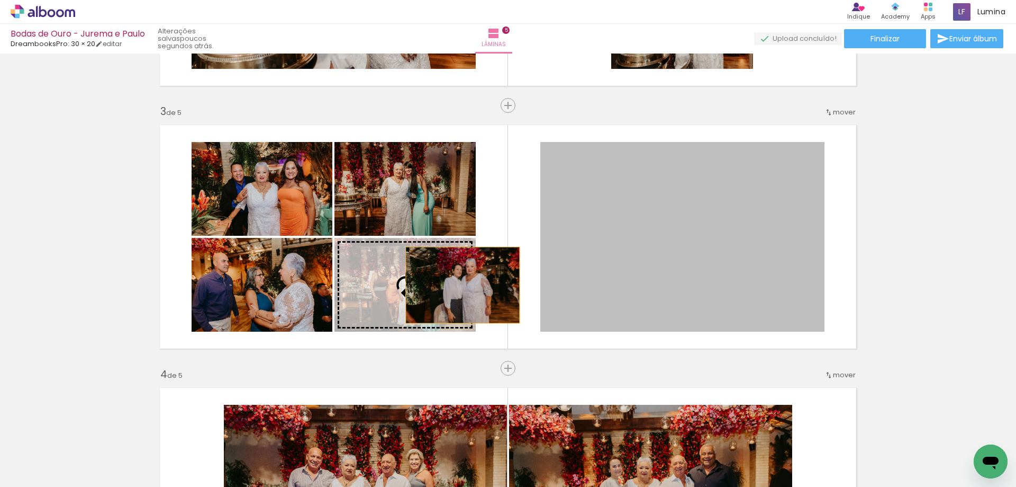
drag, startPoint x: 685, startPoint y: 226, endPoint x: 459, endPoint y: 285, distance: 233.2
click at [0, 0] on slot at bounding box center [0, 0] width 0 height 0
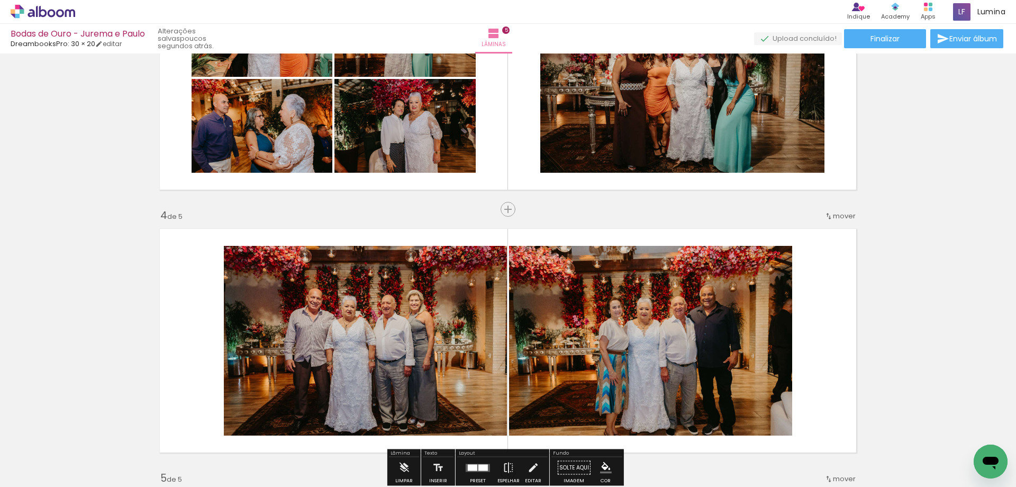
scroll to position [755, 0]
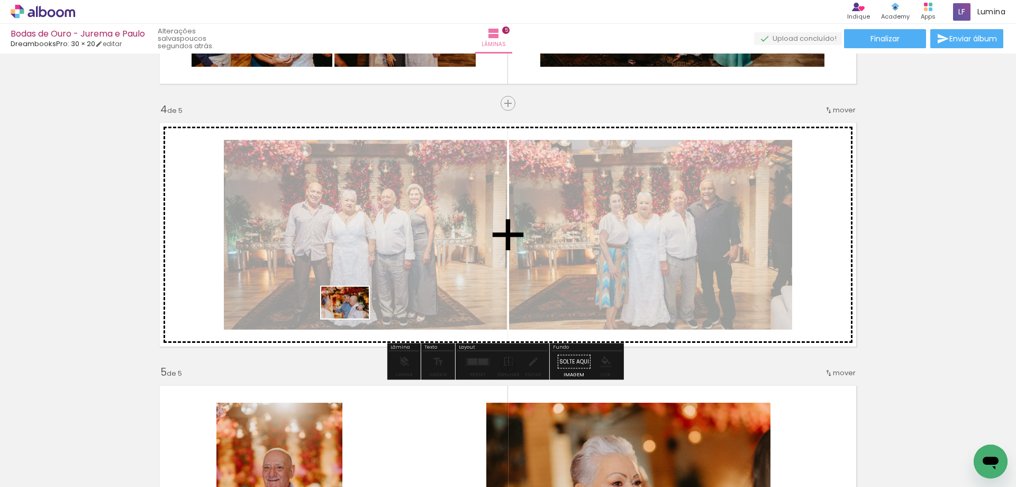
drag, startPoint x: 228, startPoint y: 459, endPoint x: 353, endPoint y: 318, distance: 188.6
click at [353, 318] on quentale-workspace at bounding box center [508, 243] width 1016 height 487
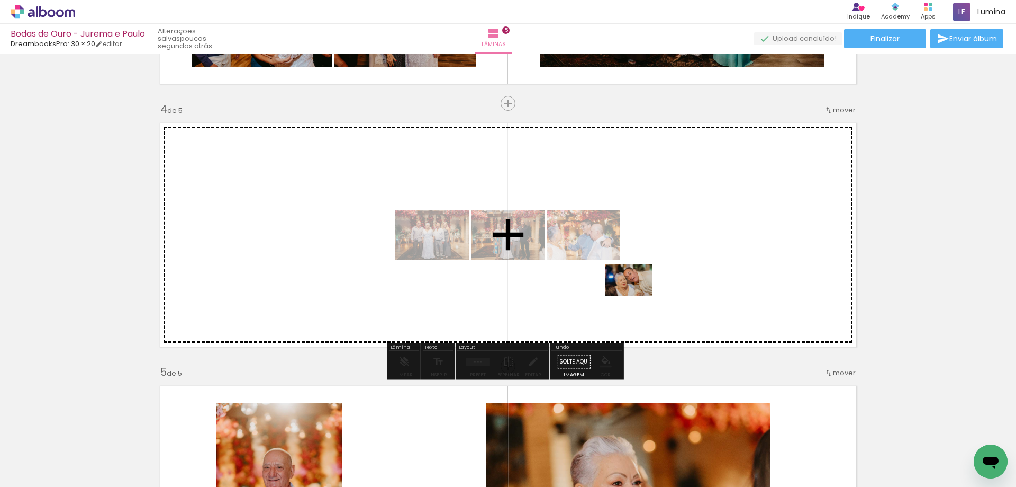
drag, startPoint x: 338, startPoint y: 463, endPoint x: 638, endPoint y: 295, distance: 343.9
click at [638, 295] on quentale-workspace at bounding box center [508, 243] width 1016 height 487
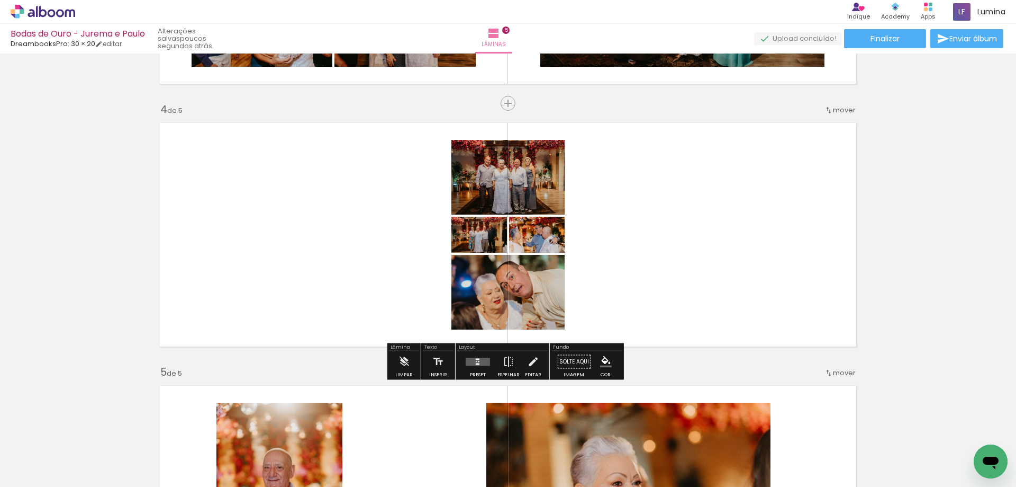
click at [478, 365] on quentale-layouter at bounding box center [478, 361] width 24 height 8
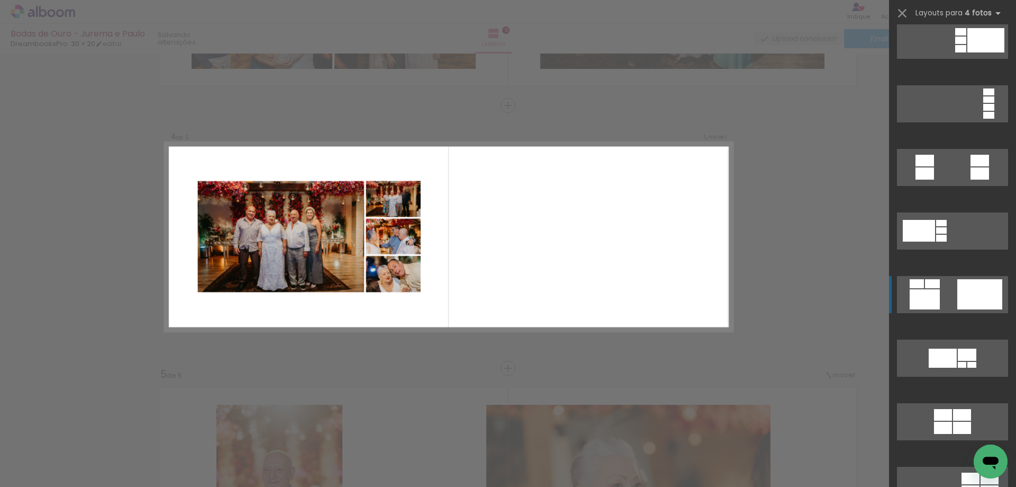
scroll to position [424, 0]
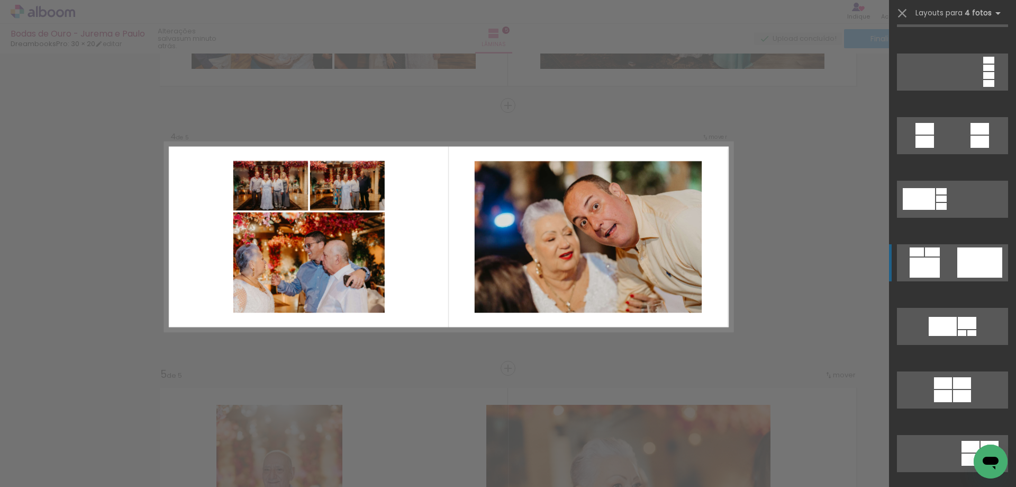
click at [959, 265] on div at bounding box center [980, 262] width 45 height 30
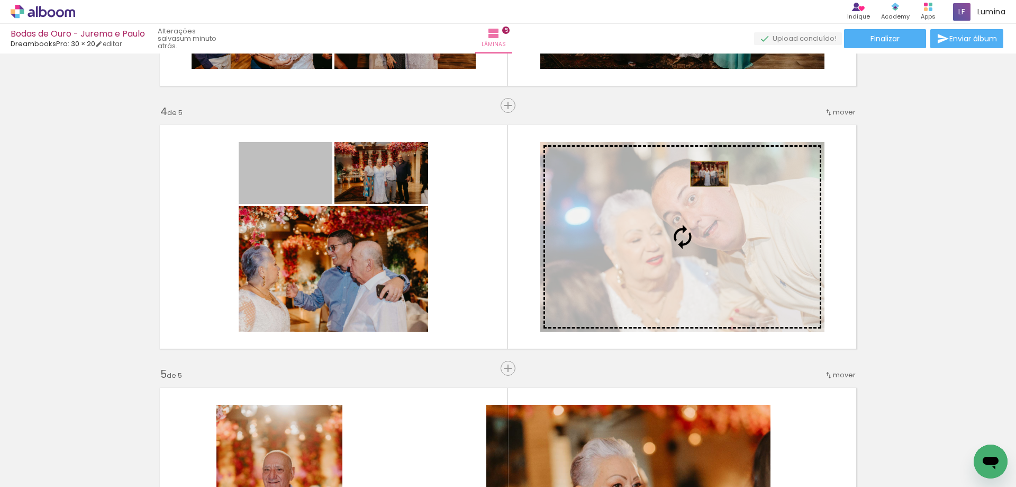
drag, startPoint x: 305, startPoint y: 183, endPoint x: 703, endPoint y: 187, distance: 397.6
click at [0, 0] on slot at bounding box center [0, 0] width 0 height 0
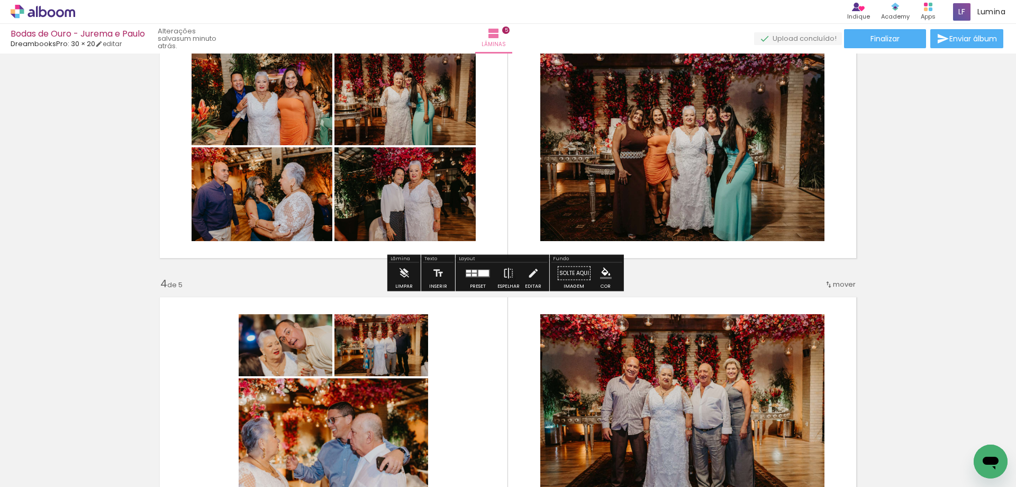
scroll to position [700, 0]
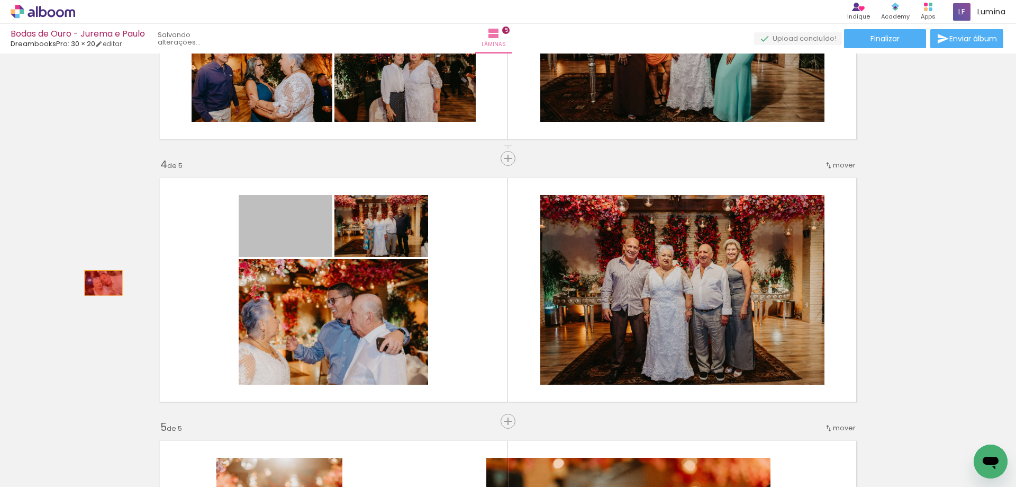
drag, startPoint x: 293, startPoint y: 240, endPoint x: 210, endPoint y: 287, distance: 95.1
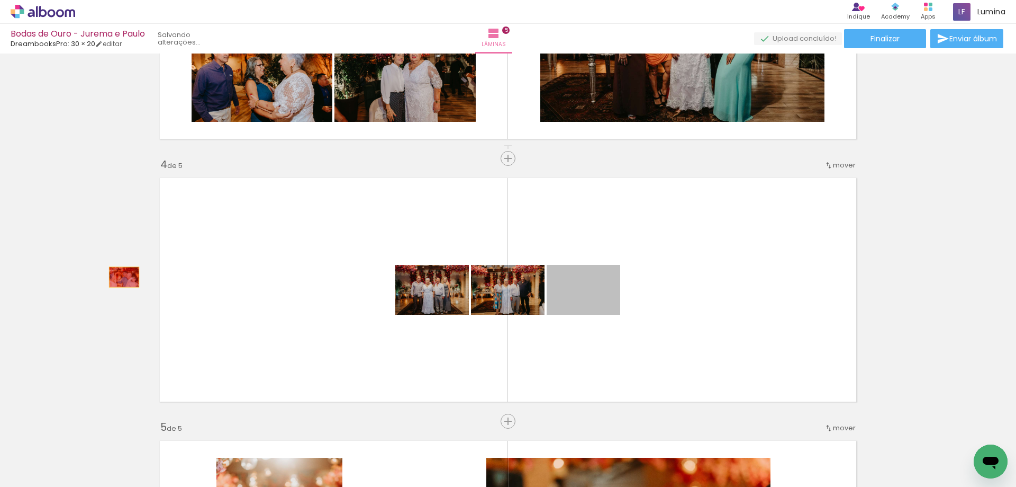
drag, startPoint x: 591, startPoint y: 304, endPoint x: 120, endPoint y: 279, distance: 471.8
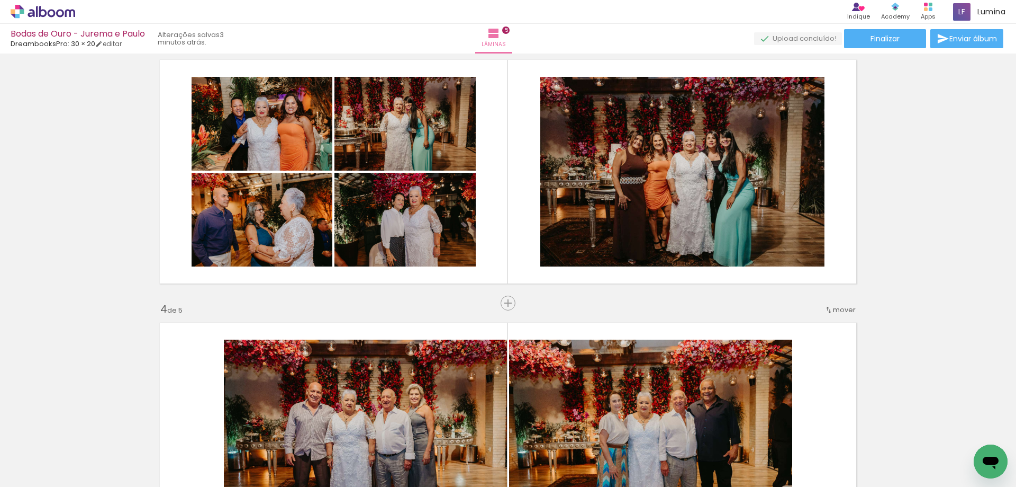
scroll to position [542, 0]
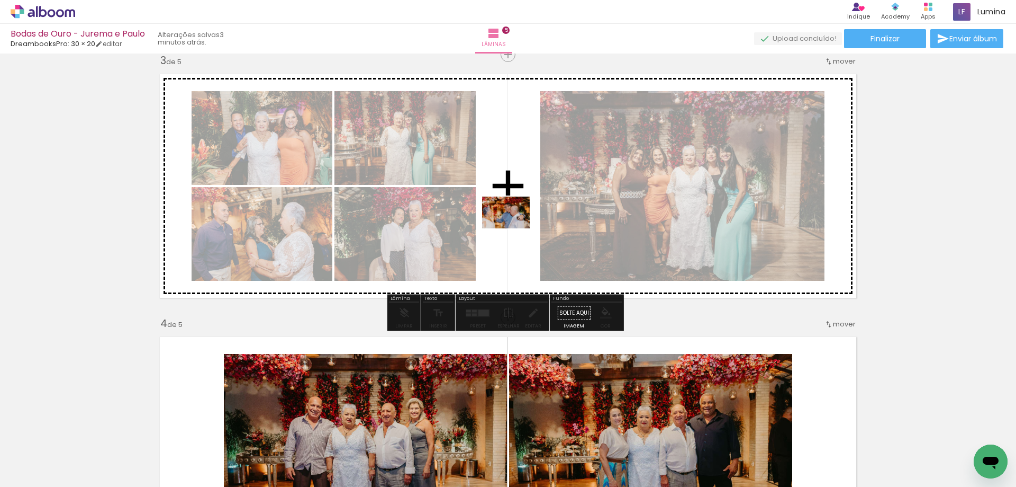
drag, startPoint x: 215, startPoint y: 464, endPoint x: 514, endPoint y: 233, distance: 377.4
click at [514, 233] on quentale-workspace at bounding box center [508, 243] width 1016 height 487
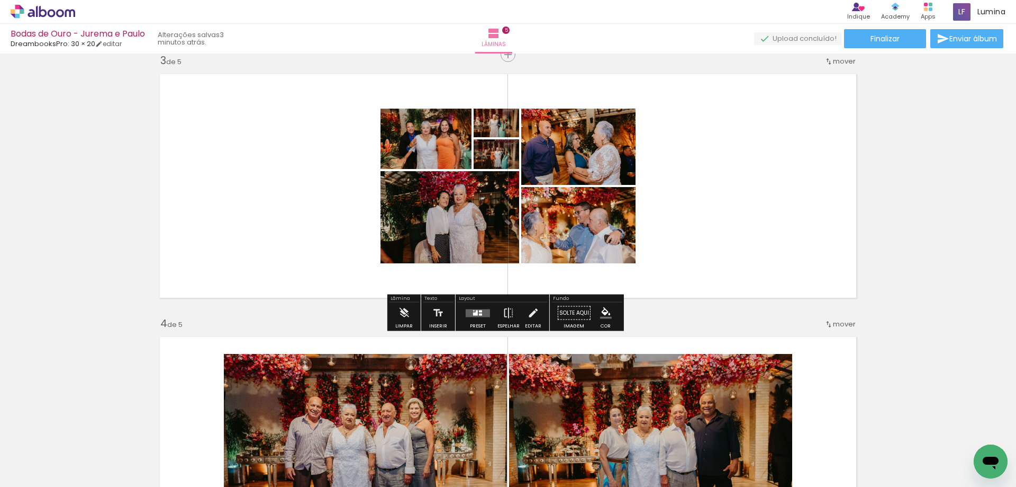
click at [476, 321] on div at bounding box center [478, 312] width 29 height 21
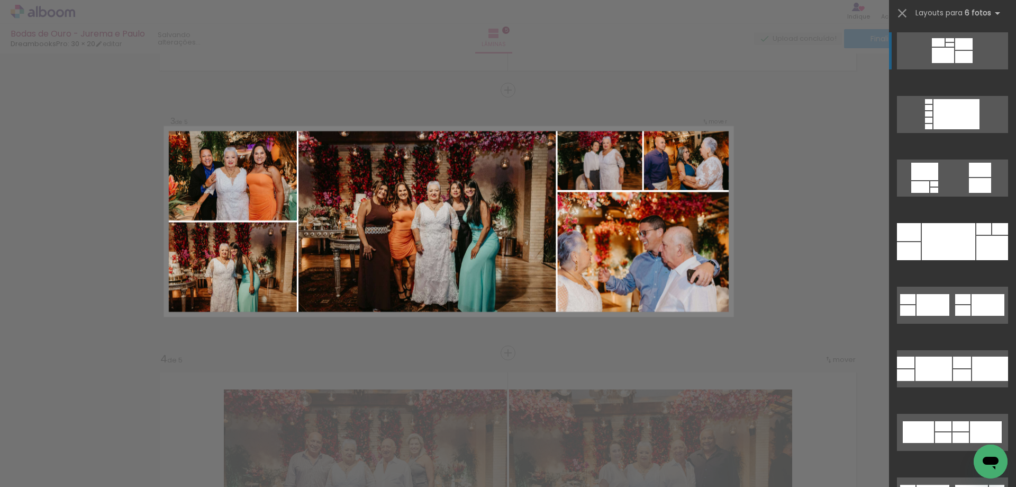
scroll to position [491, 0]
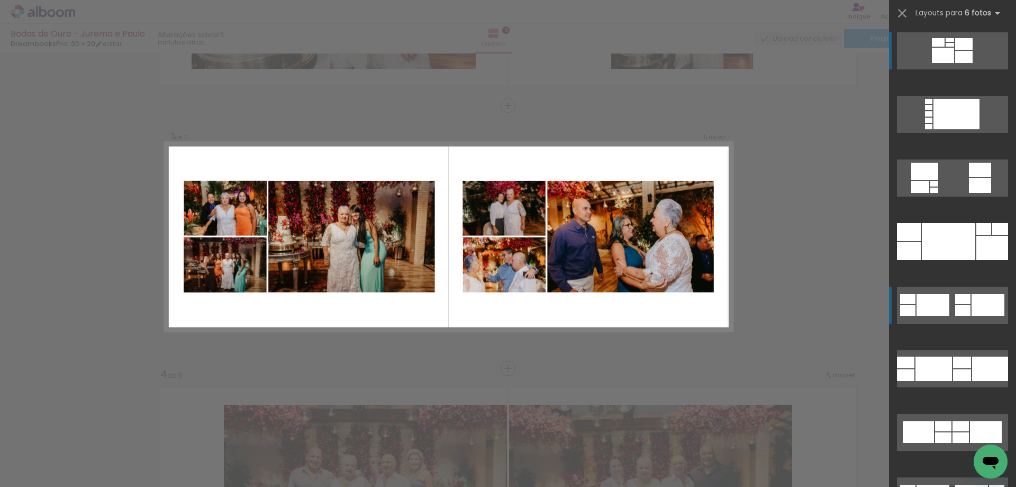
click at [972, 304] on div at bounding box center [988, 305] width 33 height 22
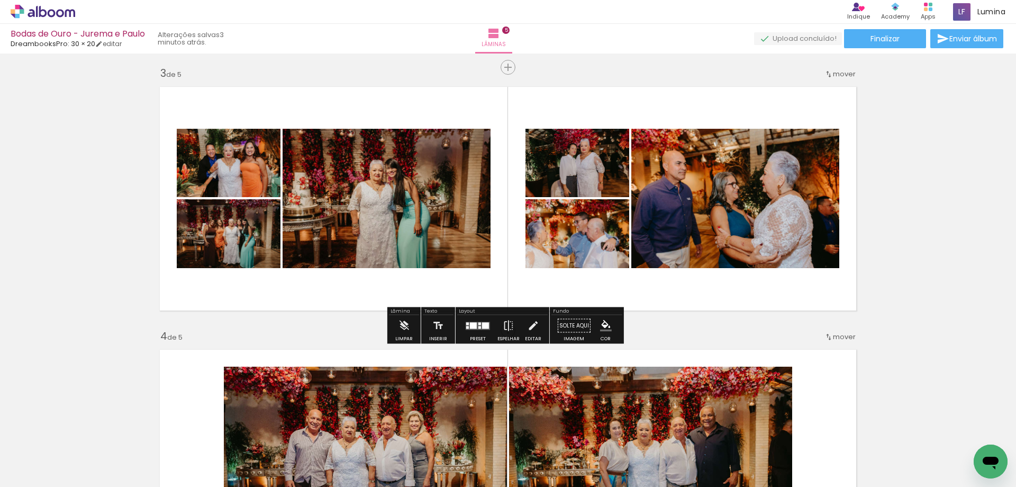
scroll to position [529, 0]
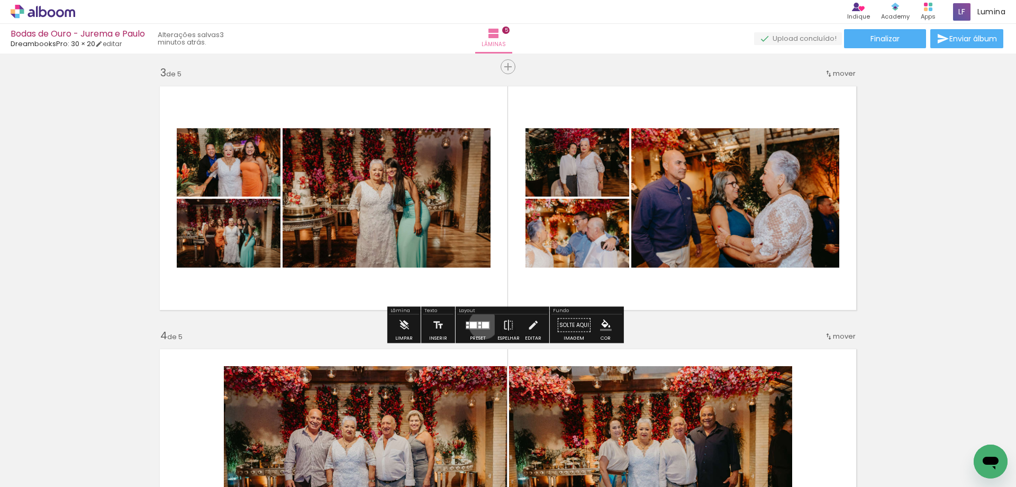
click at [482, 323] on div at bounding box center [485, 324] width 7 height 6
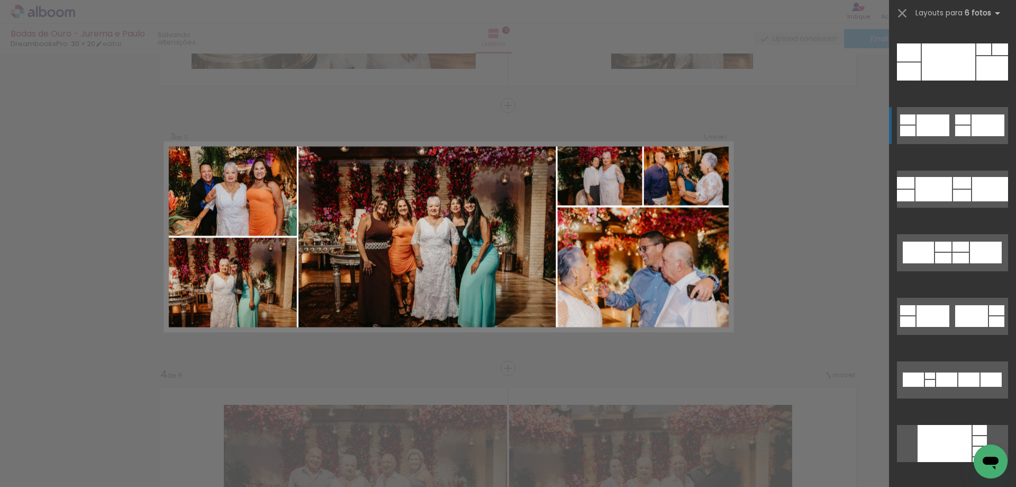
scroll to position [42, 0]
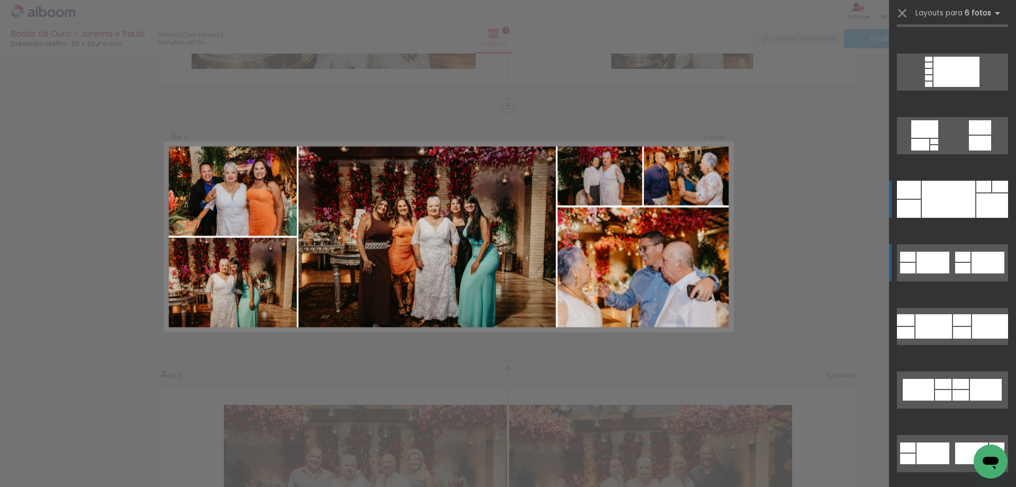
click at [941, 205] on div at bounding box center [948, 199] width 53 height 37
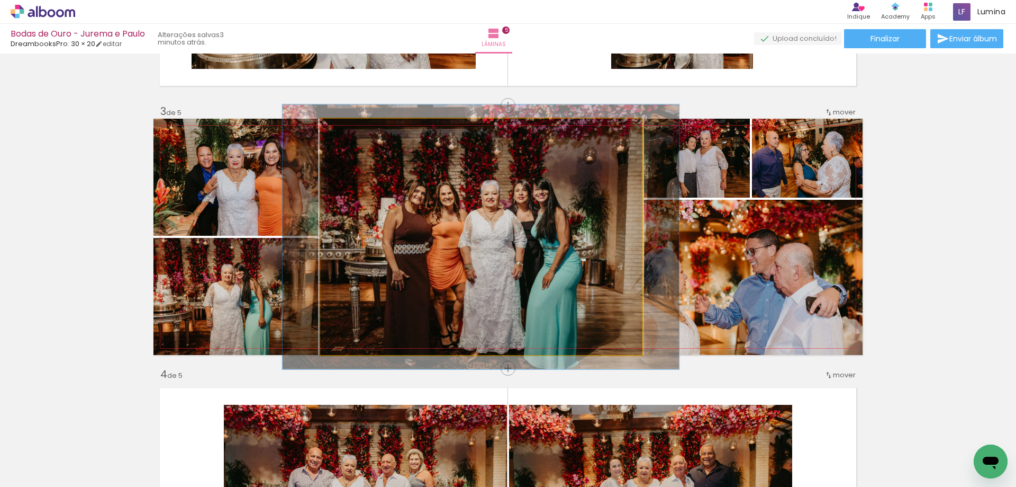
type paper-slider "112"
click at [348, 131] on div at bounding box center [349, 129] width 17 height 17
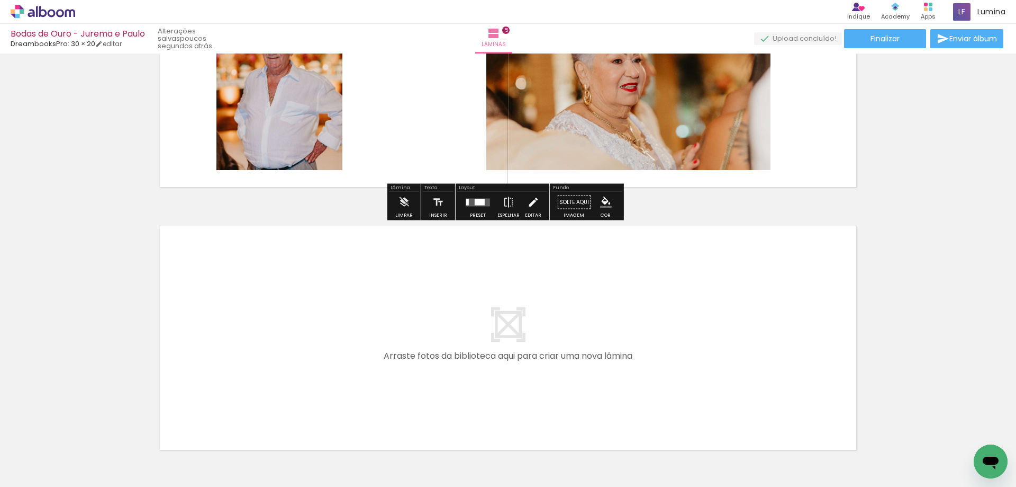
scroll to position [1250, 0]
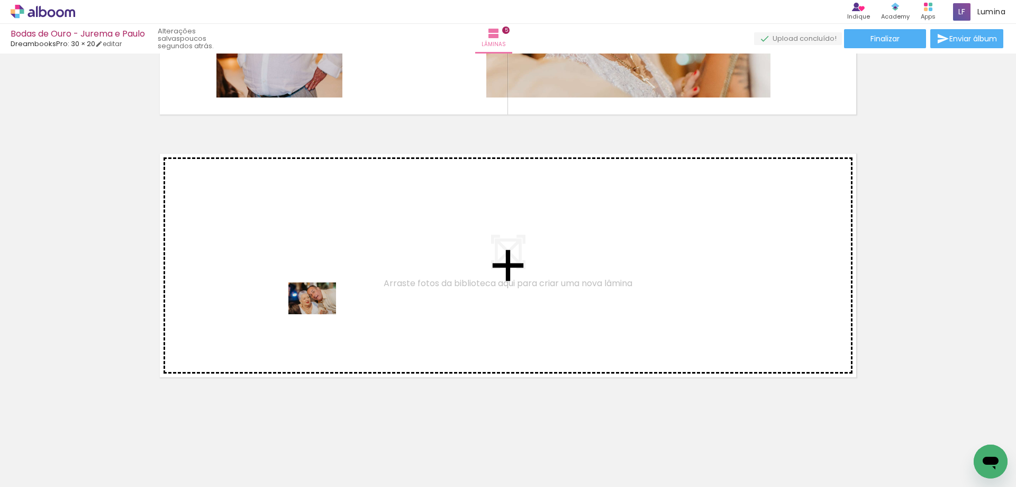
drag, startPoint x: 344, startPoint y: 465, endPoint x: 317, endPoint y: 306, distance: 161.1
click at [317, 306] on quentale-workspace at bounding box center [508, 243] width 1016 height 487
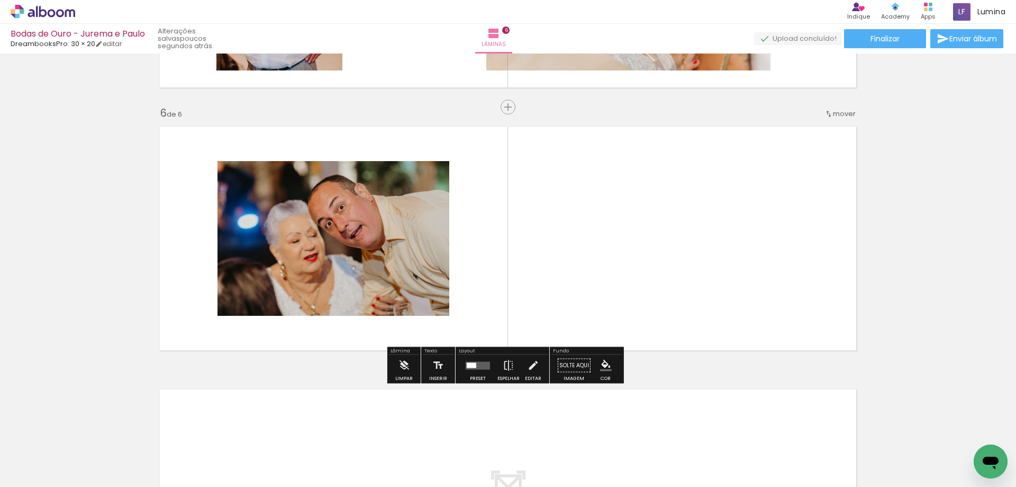
scroll to position [1278, 0]
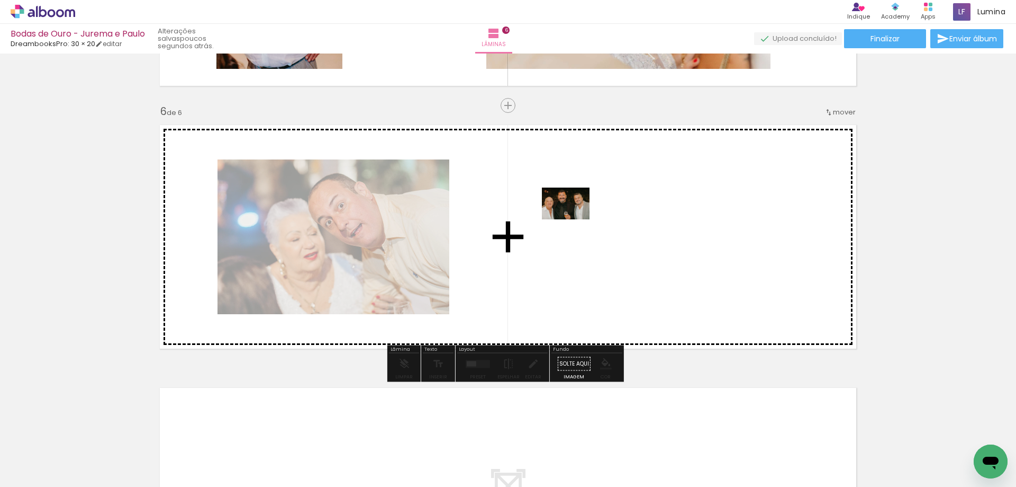
drag, startPoint x: 463, startPoint y: 474, endPoint x: 574, endPoint y: 219, distance: 278.3
click at [574, 219] on quentale-workspace at bounding box center [508, 243] width 1016 height 487
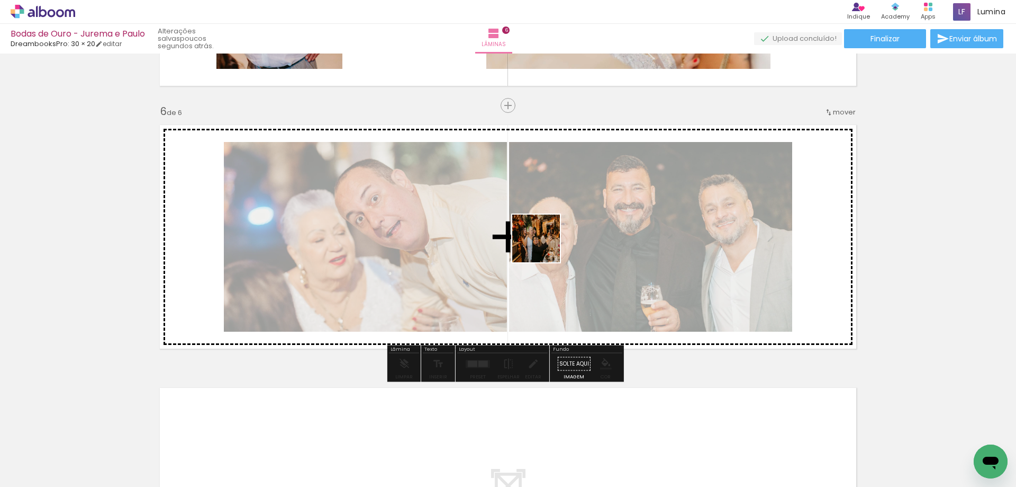
drag, startPoint x: 520, startPoint y: 457, endPoint x: 546, endPoint y: 237, distance: 221.8
click at [546, 237] on quentale-workspace at bounding box center [508, 243] width 1016 height 487
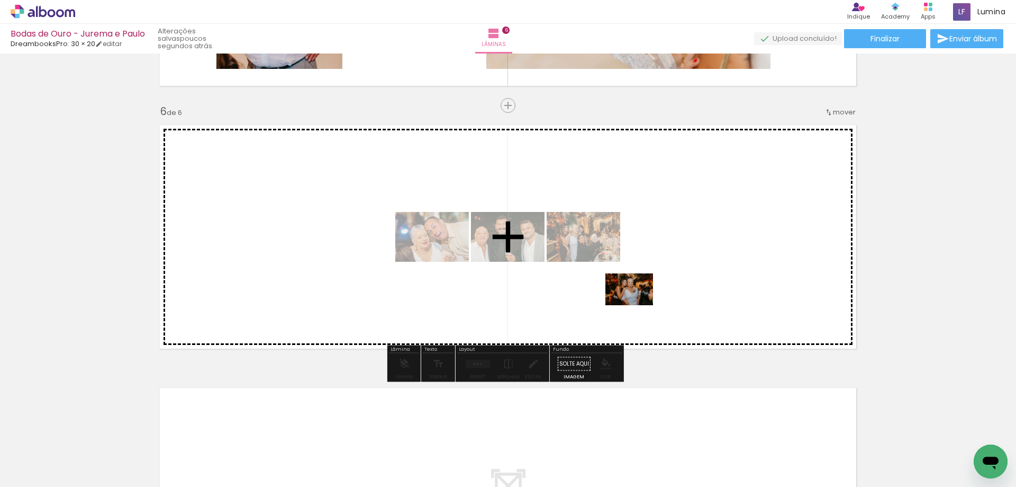
drag, startPoint x: 577, startPoint y: 461, endPoint x: 637, endPoint y: 305, distance: 167.4
click at [637, 305] on quentale-workspace at bounding box center [508, 243] width 1016 height 487
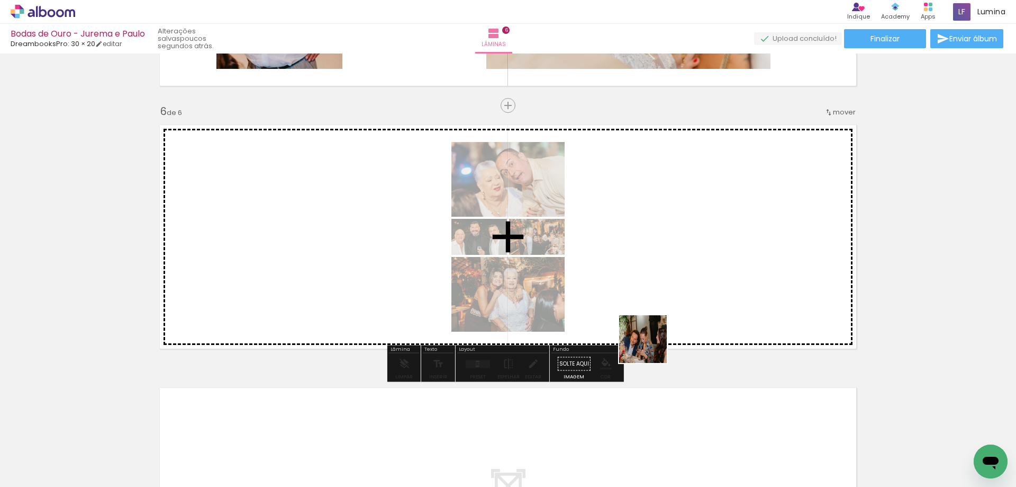
drag, startPoint x: 628, startPoint y: 459, endPoint x: 656, endPoint y: 329, distance: 133.3
click at [656, 329] on quentale-workspace at bounding box center [508, 243] width 1016 height 487
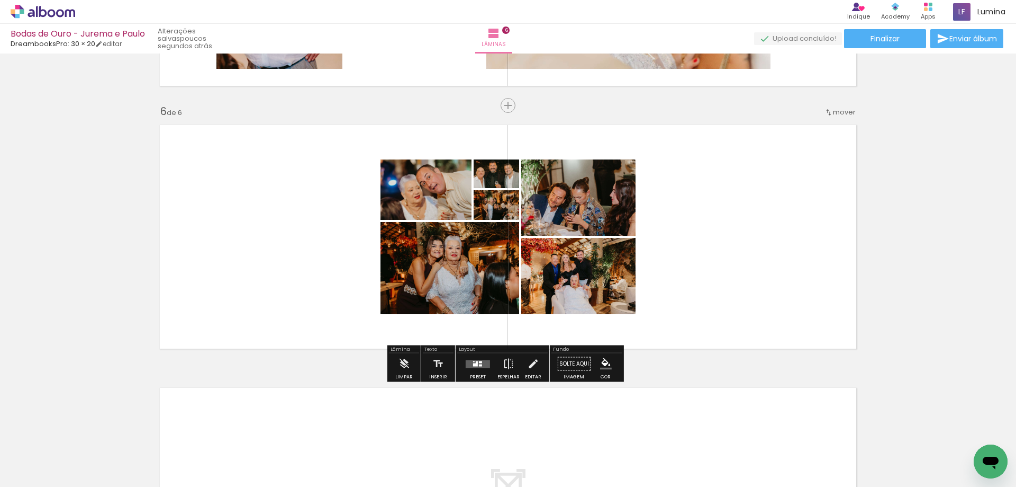
scroll to position [0, 730]
click at [480, 365] on quentale-layouter at bounding box center [478, 363] width 24 height 8
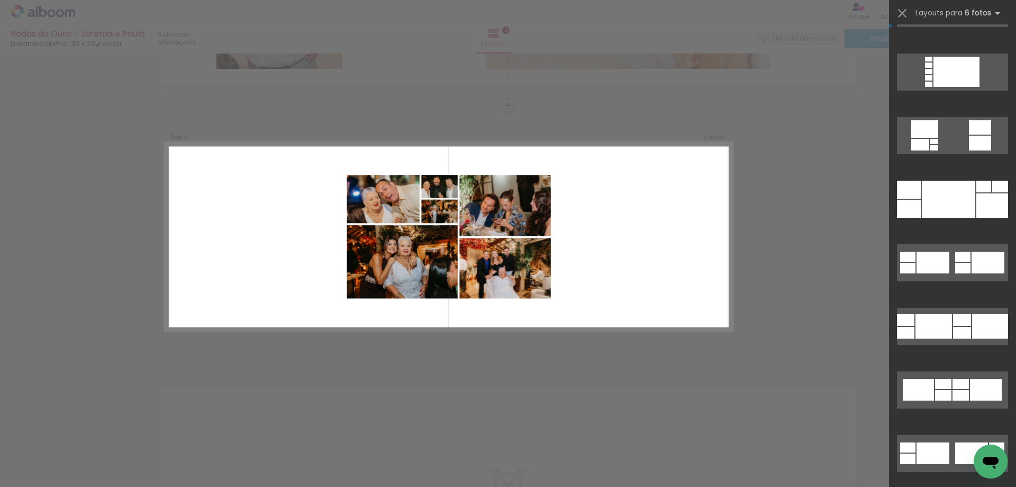
scroll to position [0, 0]
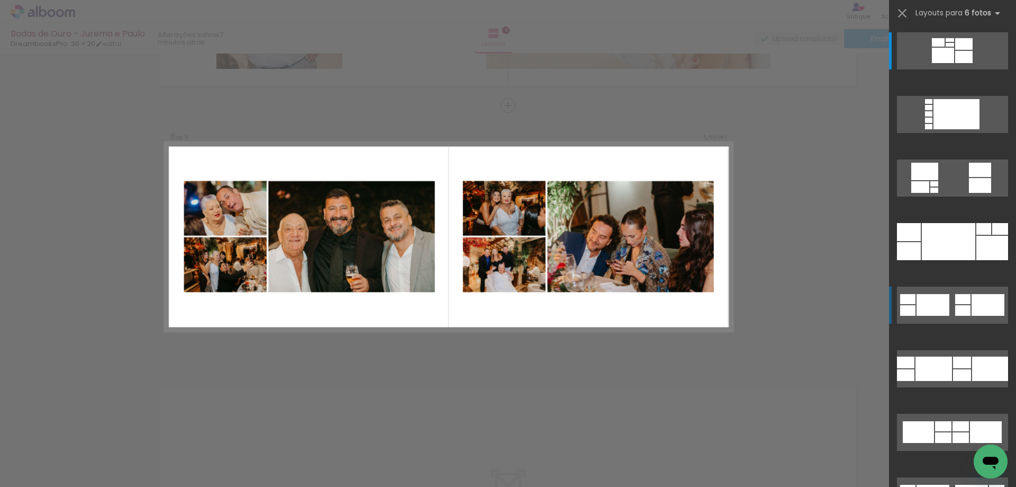
scroll to position [0, 730]
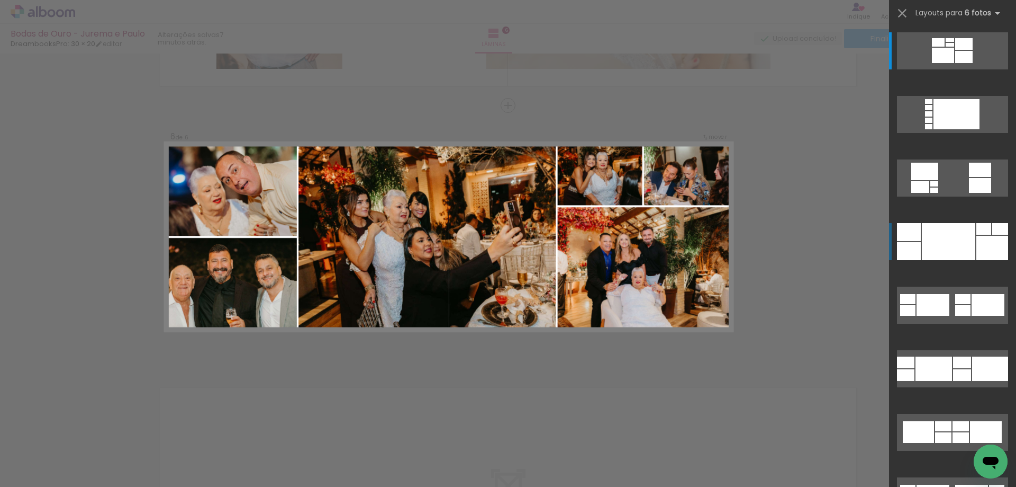
click at [943, 257] on div at bounding box center [948, 241] width 53 height 37
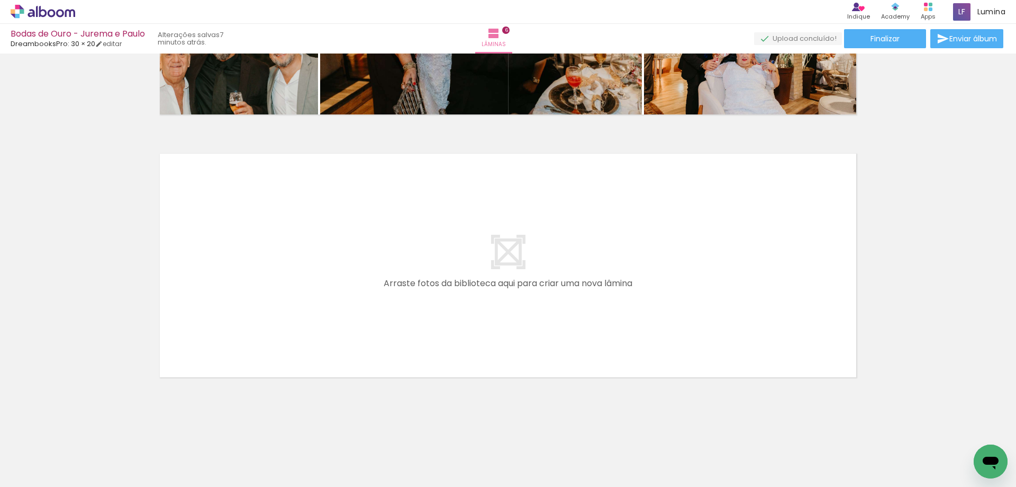
scroll to position [0, 1188]
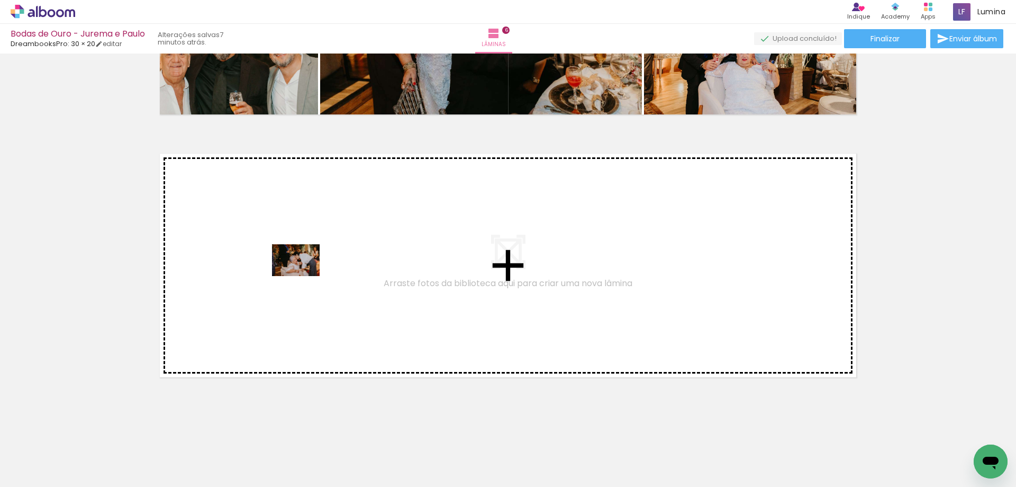
drag, startPoint x: 296, startPoint y: 460, endPoint x: 304, endPoint y: 276, distance: 183.8
click at [304, 276] on quentale-workspace at bounding box center [508, 243] width 1016 height 487
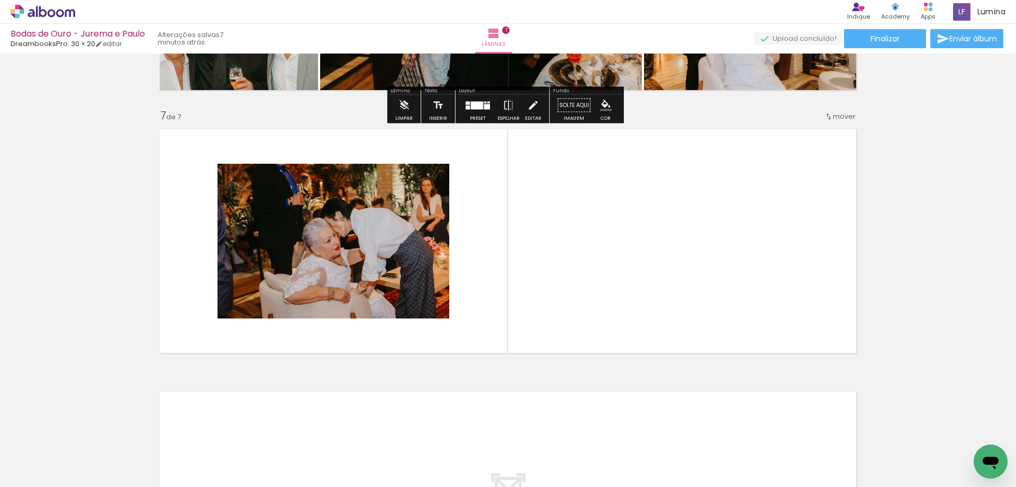
scroll to position [1541, 0]
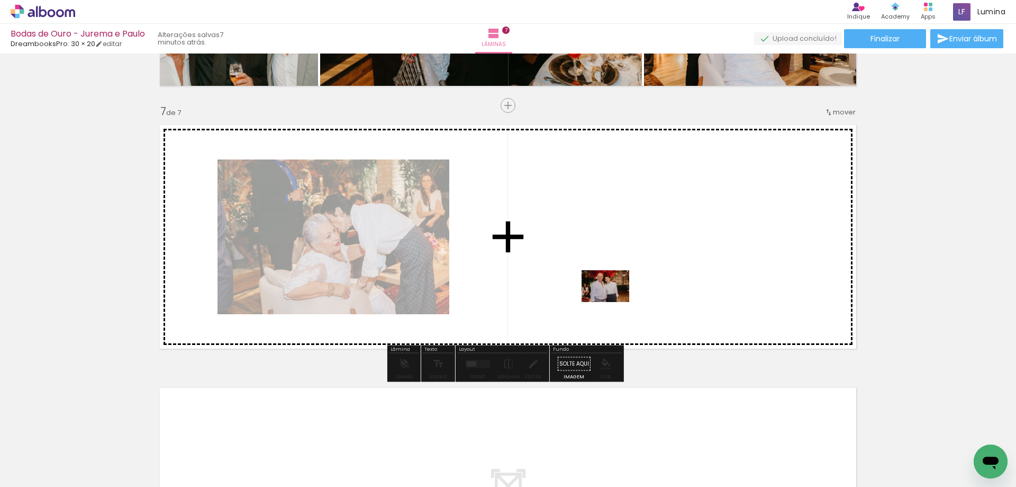
drag, startPoint x: 355, startPoint y: 459, endPoint x: 614, endPoint y: 302, distance: 302.4
click at [614, 302] on quentale-workspace at bounding box center [508, 243] width 1016 height 487
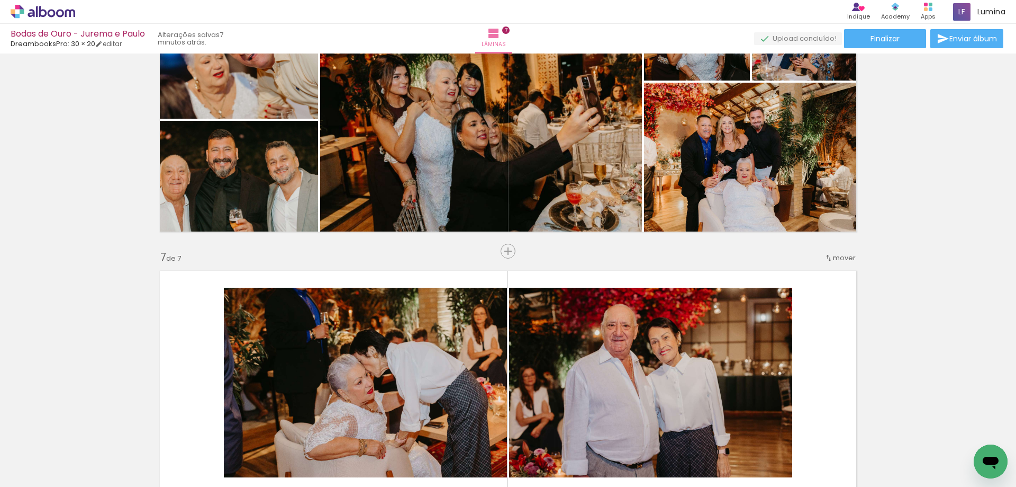
scroll to position [1382, 0]
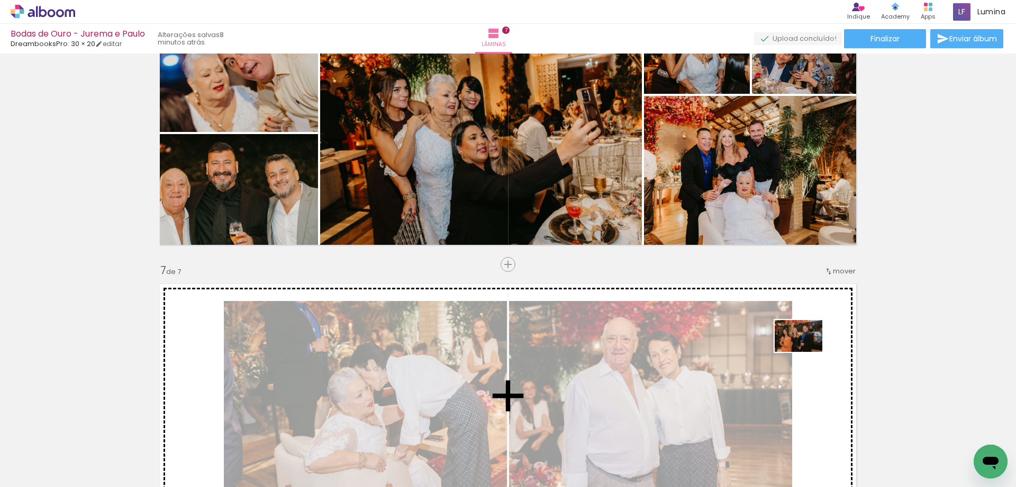
drag, startPoint x: 409, startPoint y: 464, endPoint x: 808, endPoint y: 352, distance: 414.6
click at [808, 352] on quentale-workspace at bounding box center [508, 243] width 1016 height 487
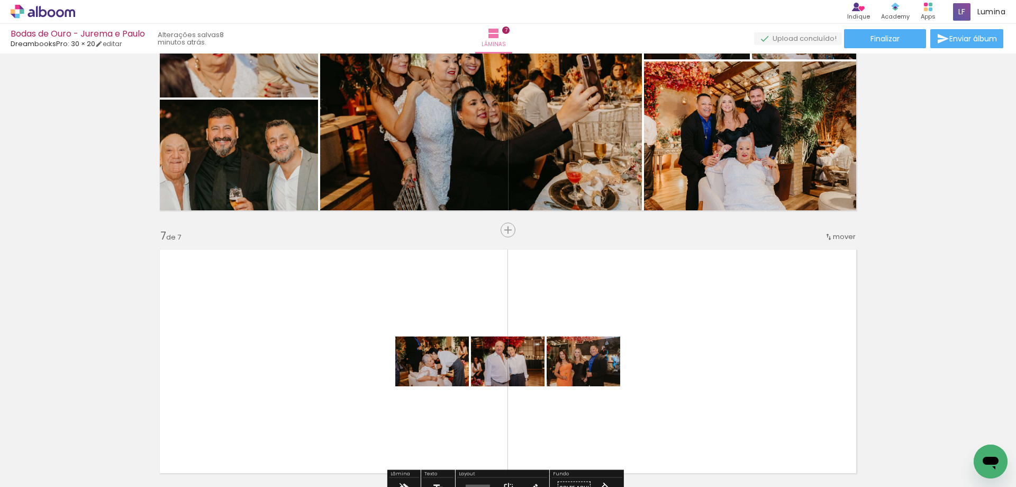
scroll to position [1435, 0]
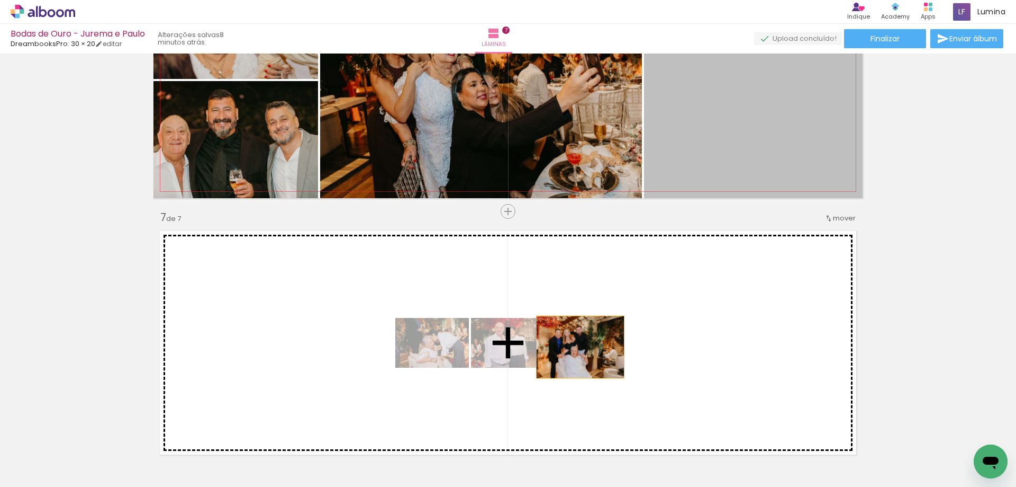
drag, startPoint x: 775, startPoint y: 148, endPoint x: 604, endPoint y: 345, distance: 260.8
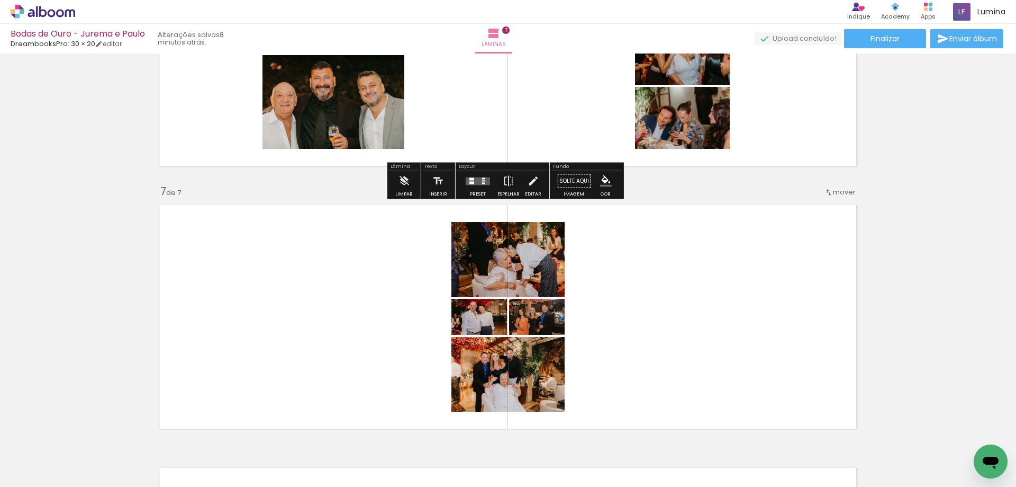
scroll to position [1488, 0]
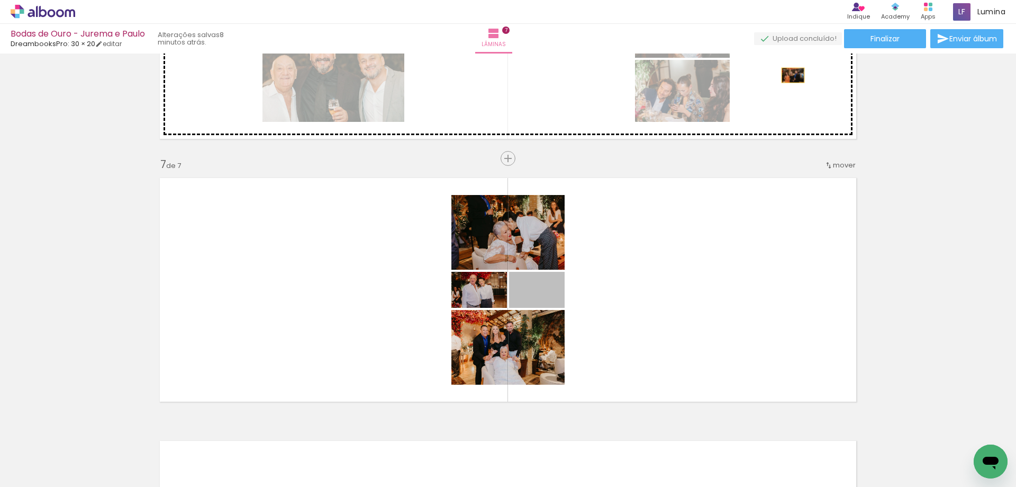
drag, startPoint x: 556, startPoint y: 293, endPoint x: 789, endPoint y: 75, distance: 319.1
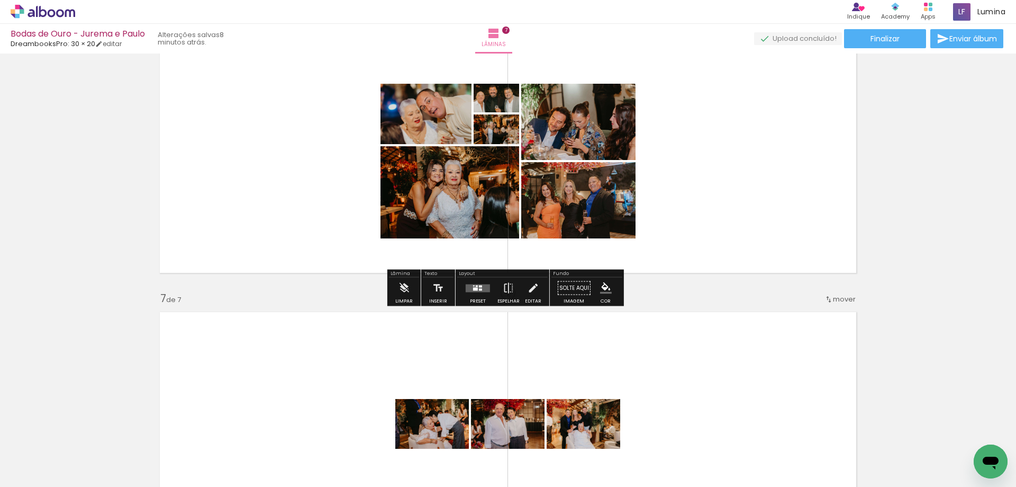
scroll to position [1329, 0]
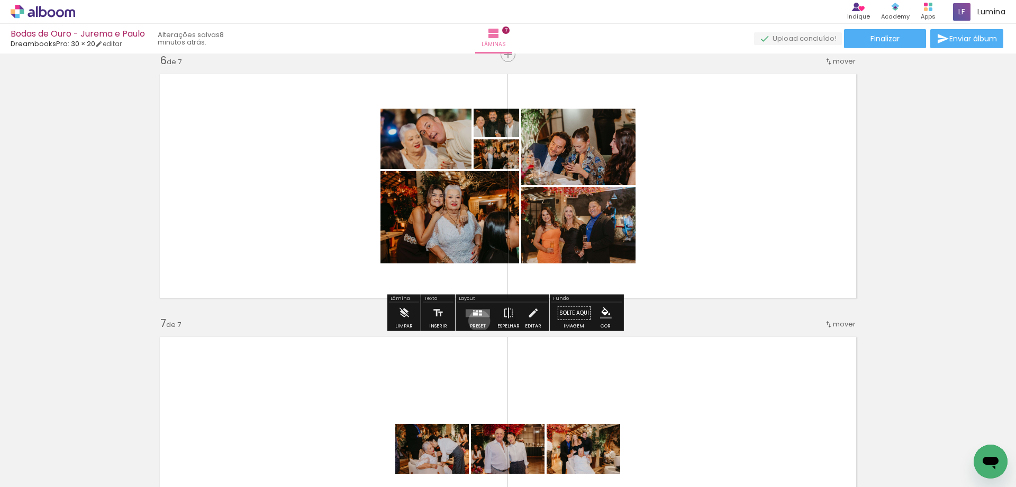
click at [477, 320] on div at bounding box center [478, 312] width 29 height 21
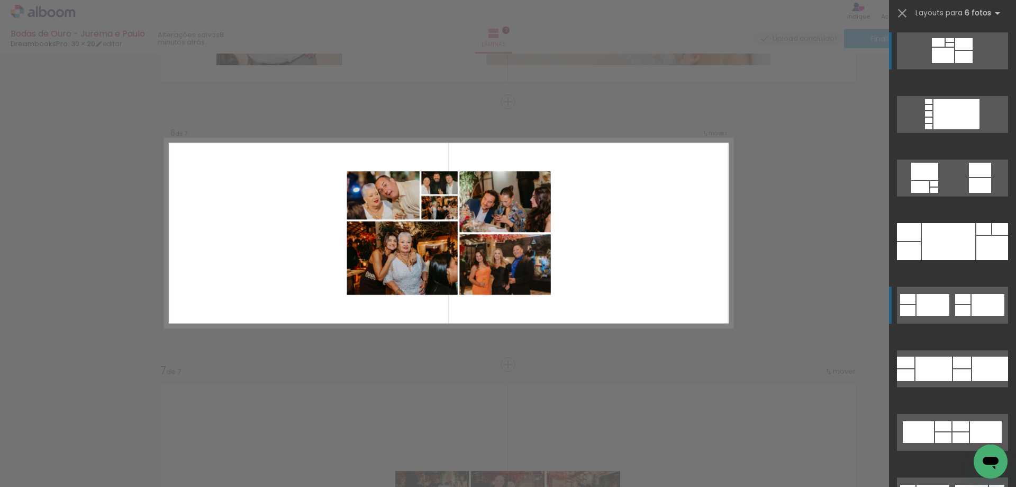
scroll to position [1278, 0]
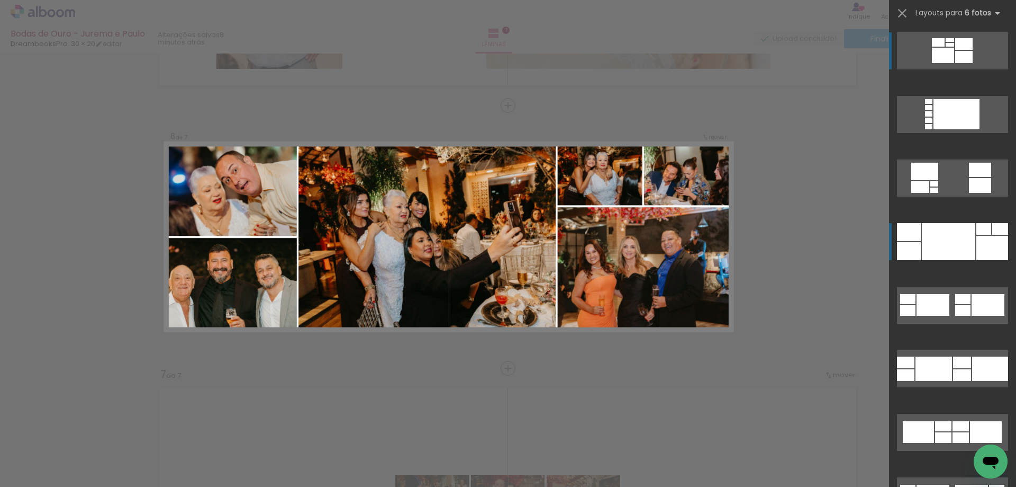
click at [944, 240] on div at bounding box center [948, 241] width 53 height 37
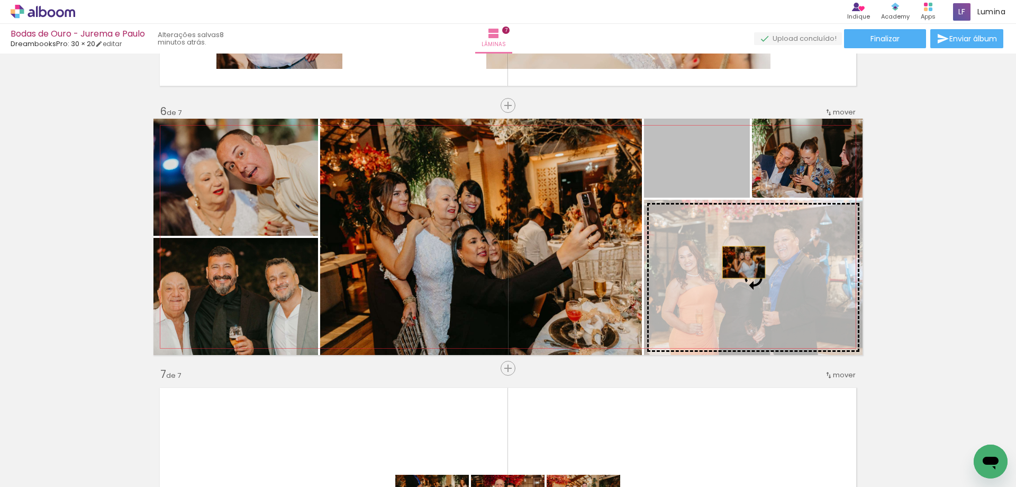
drag, startPoint x: 692, startPoint y: 170, endPoint x: 743, endPoint y: 267, distance: 109.2
click at [0, 0] on slot at bounding box center [0, 0] width 0 height 0
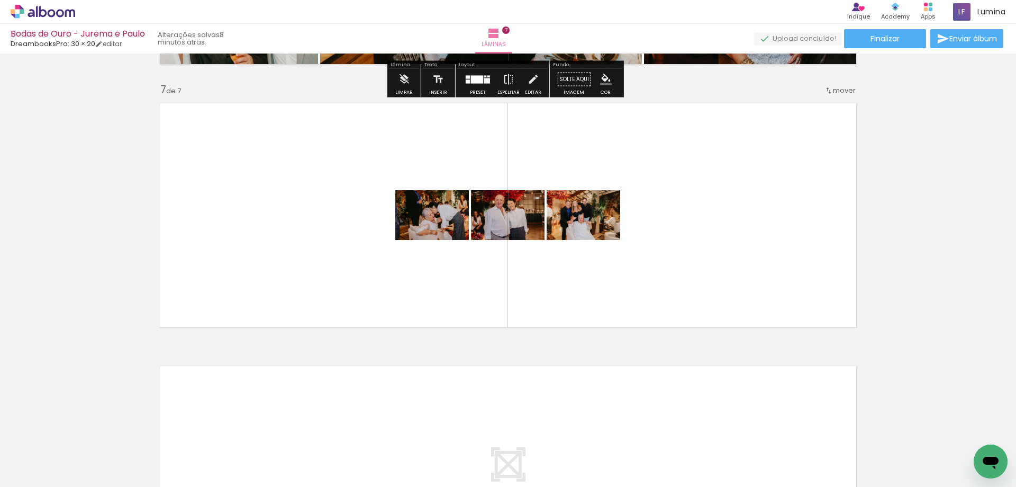
scroll to position [1596, 0]
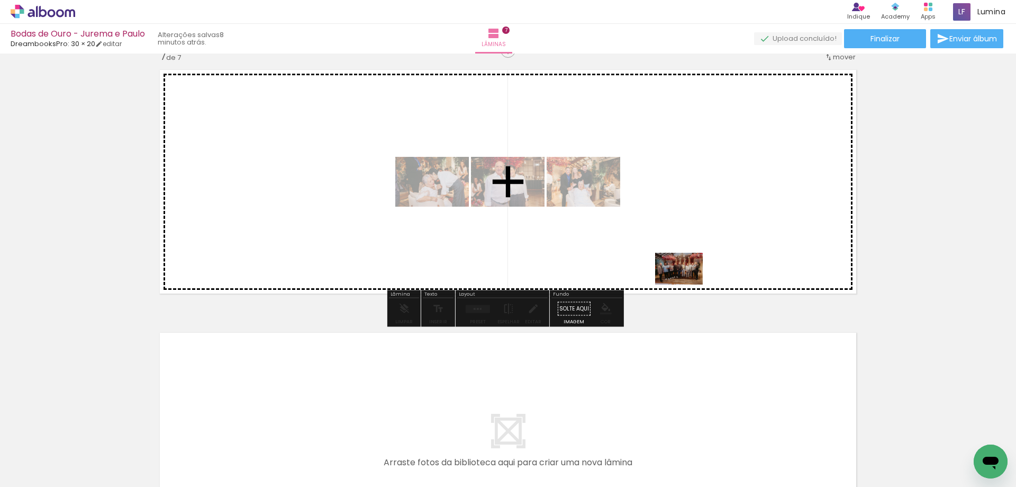
drag, startPoint x: 468, startPoint y: 462, endPoint x: 687, endPoint y: 284, distance: 281.9
click at [687, 284] on quentale-workspace at bounding box center [508, 243] width 1016 height 487
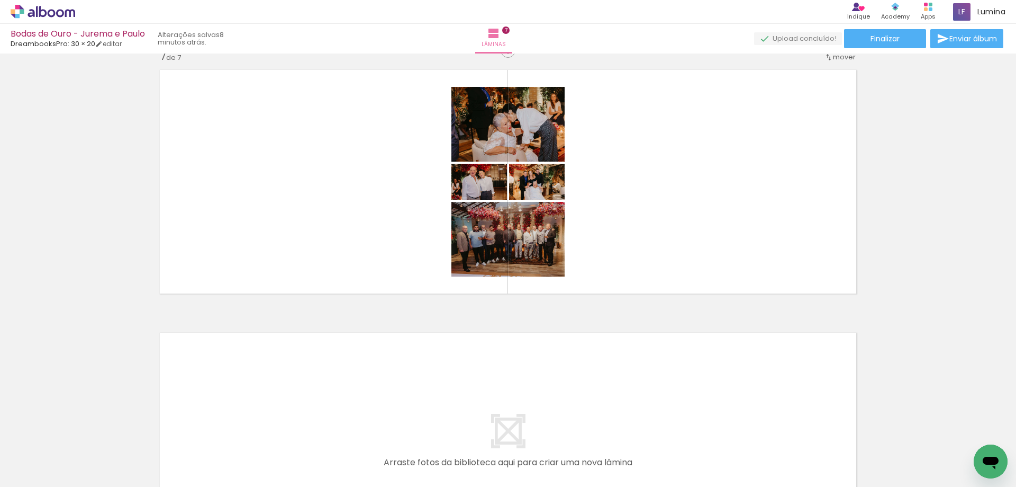
click at [513, 455] on div at bounding box center [519, 451] width 52 height 35
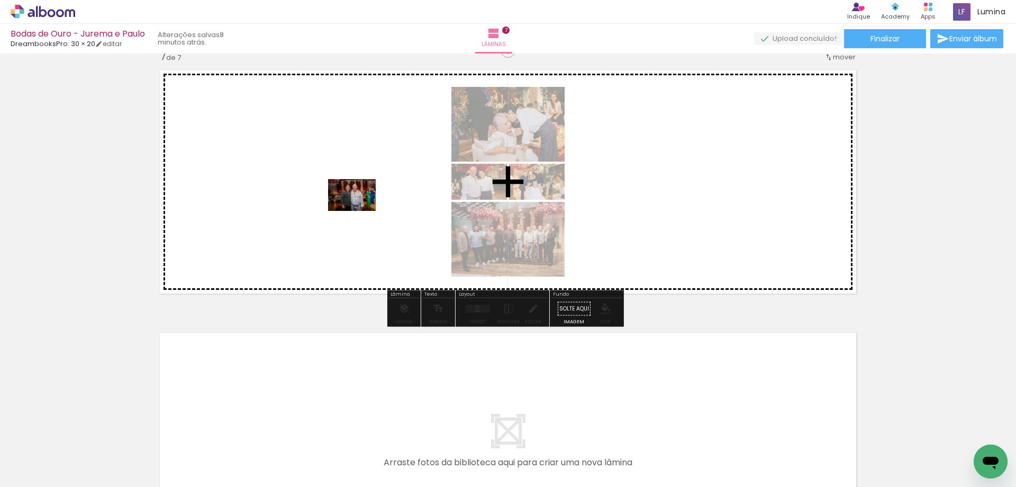
drag, startPoint x: 513, startPoint y: 455, endPoint x: 354, endPoint y: 194, distance: 305.3
click at [354, 194] on quentale-workspace at bounding box center [508, 243] width 1016 height 487
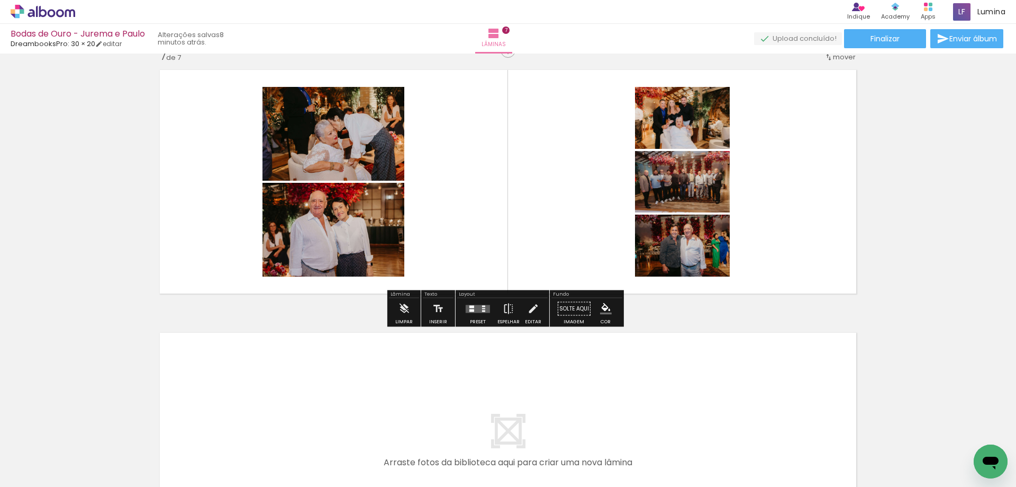
click at [476, 310] on quentale-layouter at bounding box center [478, 308] width 24 height 8
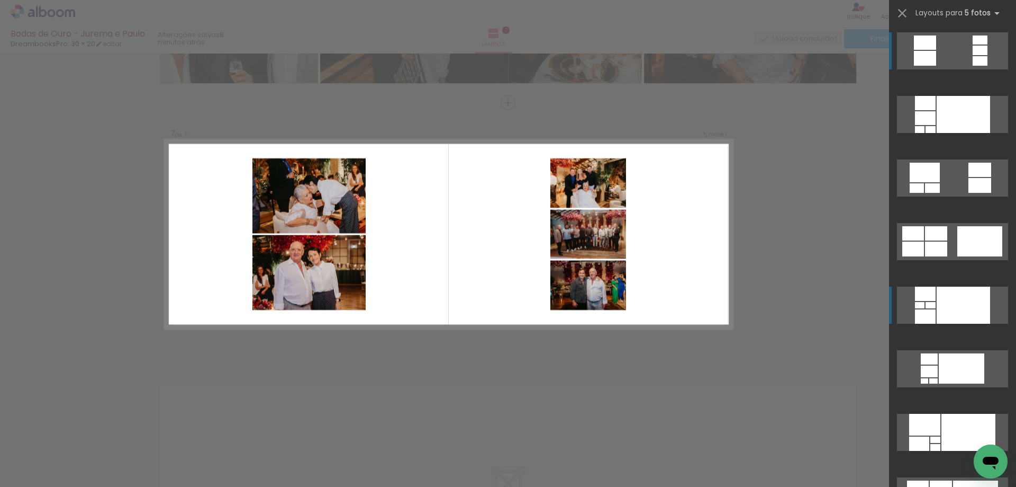
scroll to position [1541, 0]
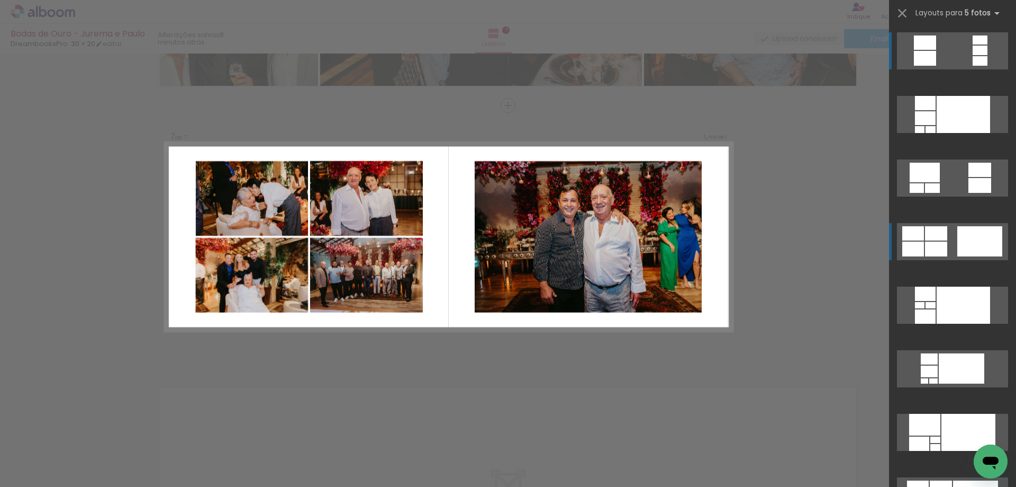
click at [960, 238] on div at bounding box center [980, 241] width 45 height 30
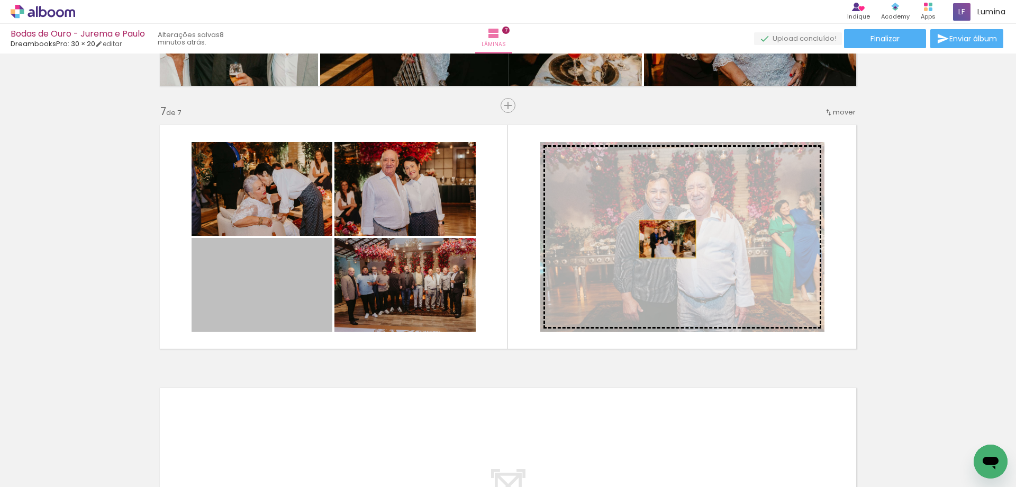
drag, startPoint x: 246, startPoint y: 289, endPoint x: 664, endPoint y: 239, distance: 421.2
click at [0, 0] on slot at bounding box center [0, 0] width 0 height 0
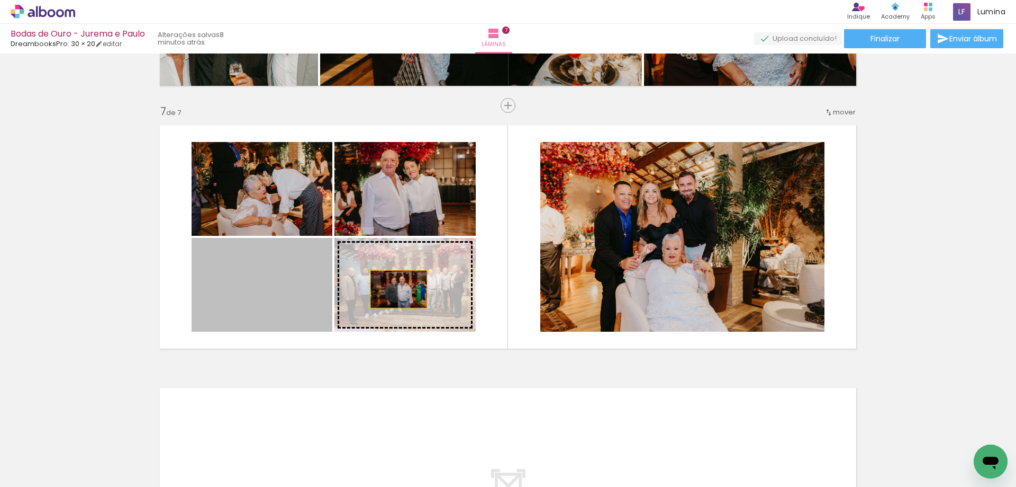
drag, startPoint x: 285, startPoint y: 298, endPoint x: 400, endPoint y: 289, distance: 115.2
click at [0, 0] on slot at bounding box center [0, 0] width 0 height 0
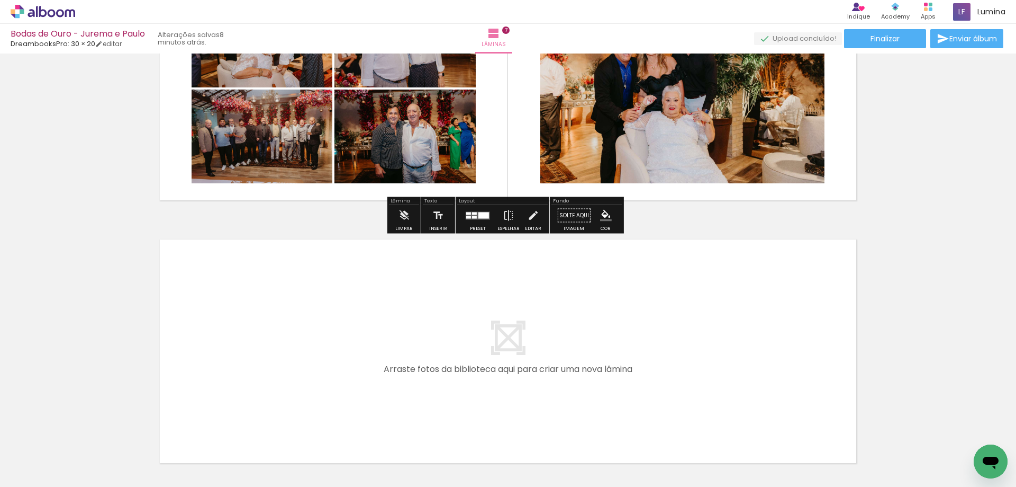
scroll to position [1700, 0]
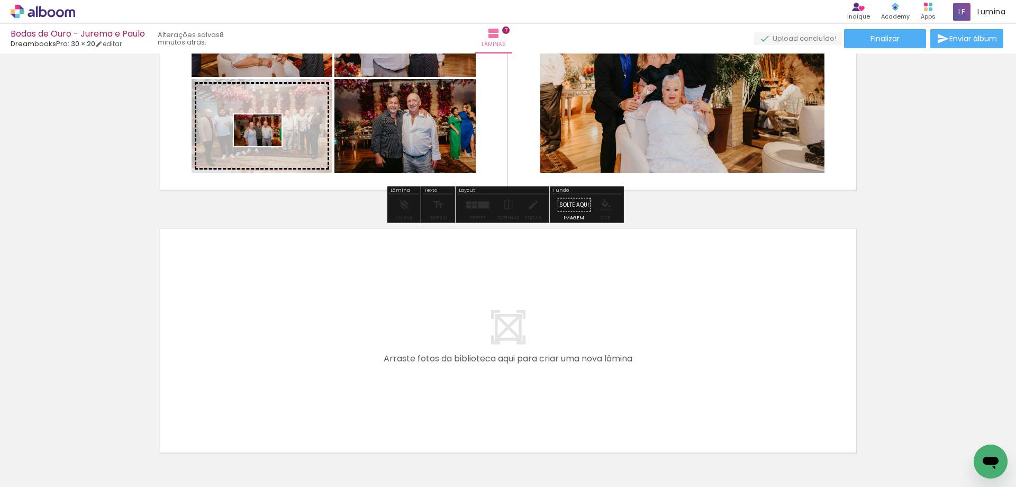
drag, startPoint x: 583, startPoint y: 464, endPoint x: 266, endPoint y: 146, distance: 448.8
click at [266, 146] on quentale-workspace at bounding box center [508, 243] width 1016 height 487
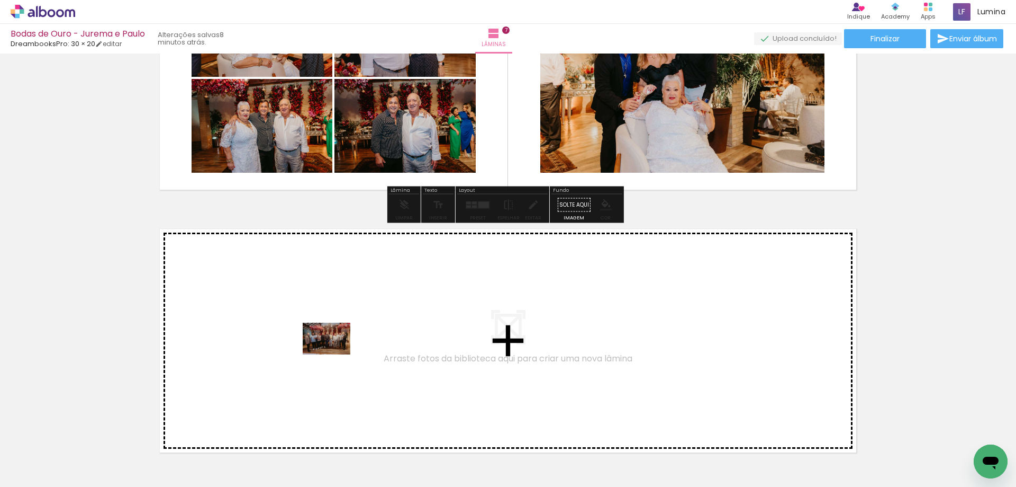
drag, startPoint x: 461, startPoint y: 454, endPoint x: 334, endPoint y: 354, distance: 161.0
click at [334, 354] on quentale-workspace at bounding box center [508, 243] width 1016 height 487
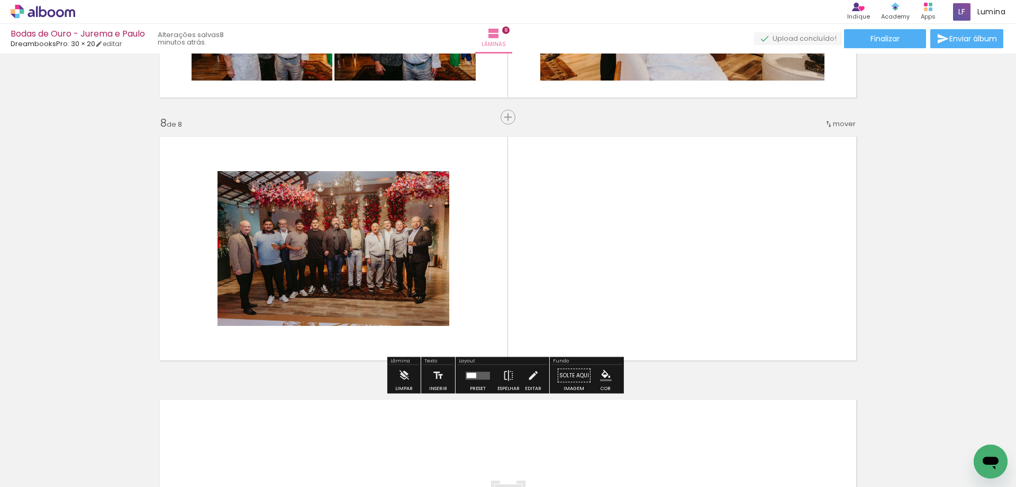
scroll to position [1804, 0]
